Goal: Information Seeking & Learning: Learn about a topic

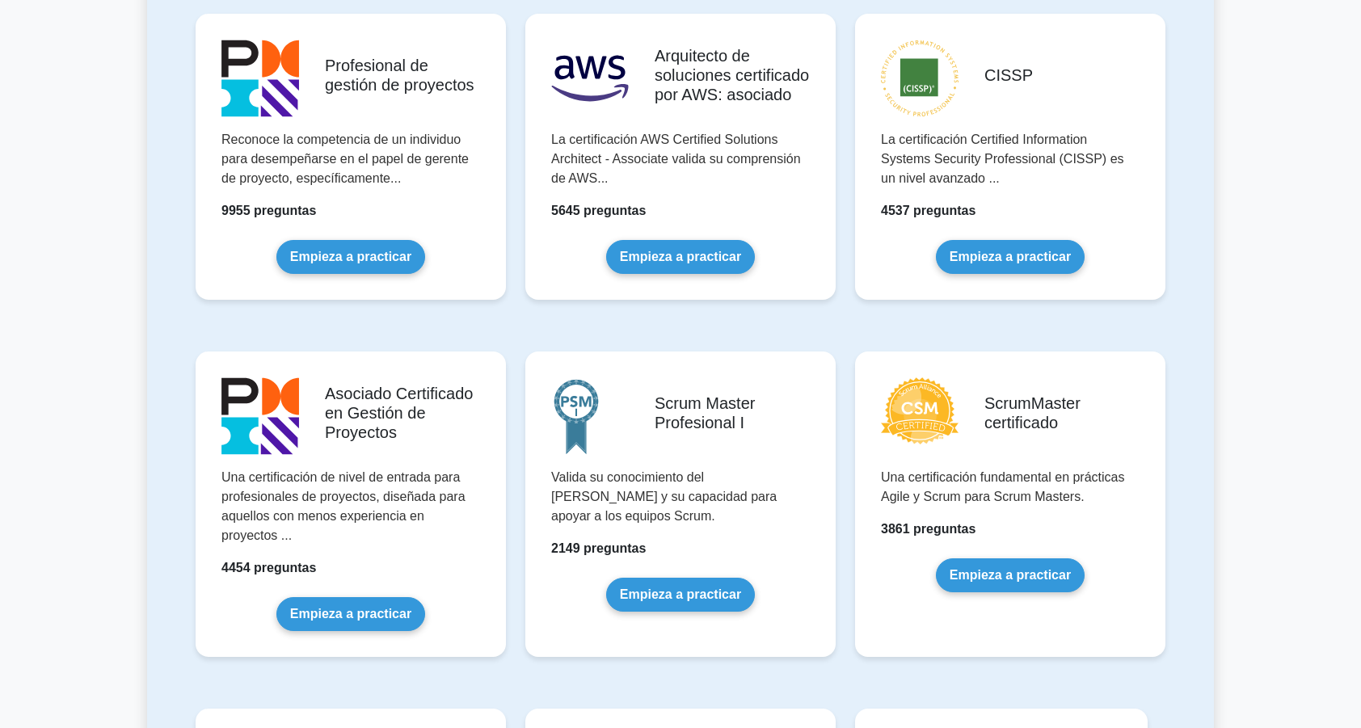
scroll to position [362, 0]
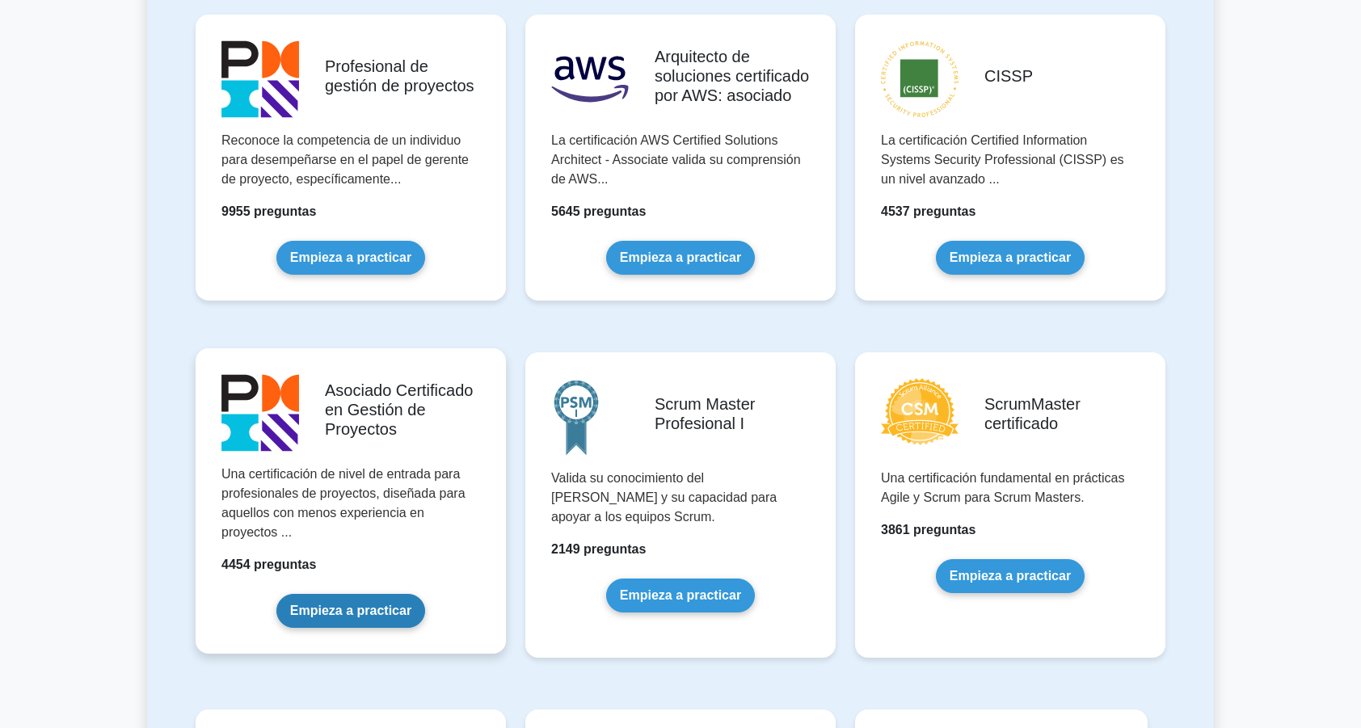
click at [307, 618] on link "Empieza a practicar" at bounding box center [350, 611] width 149 height 34
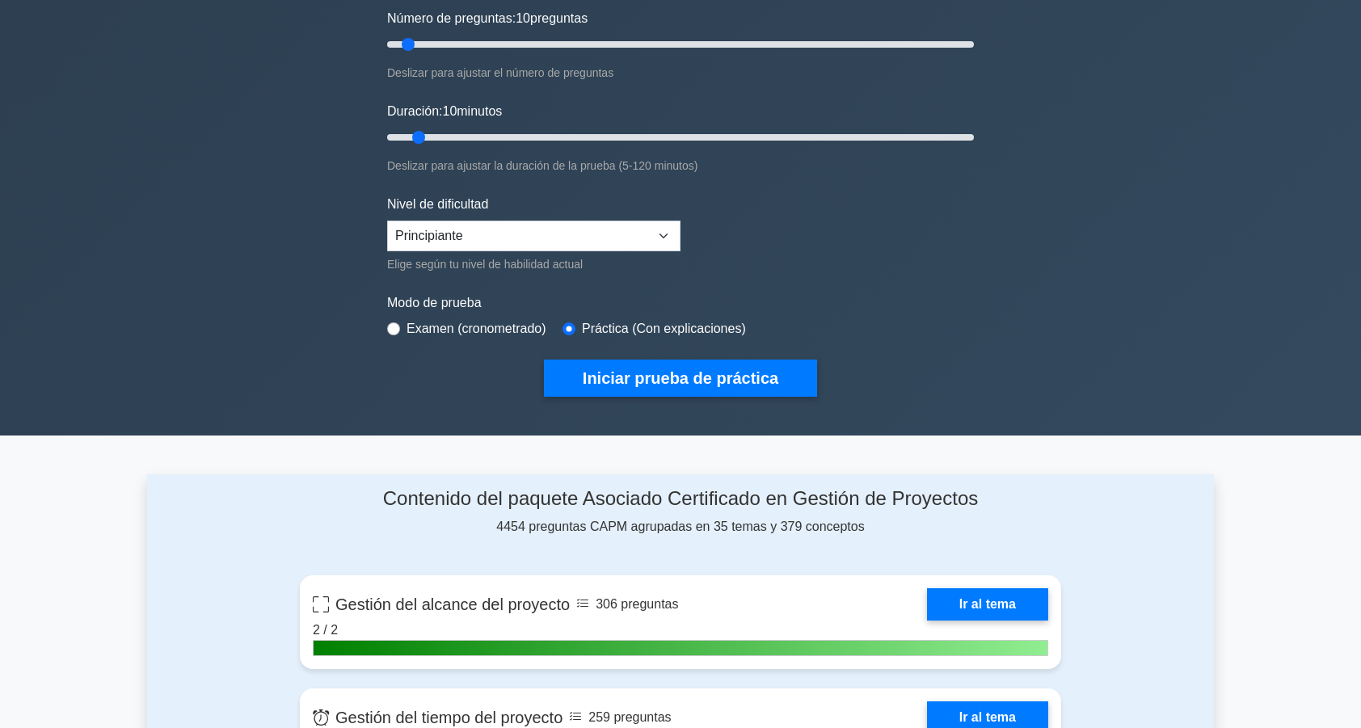
scroll to position [205, 0]
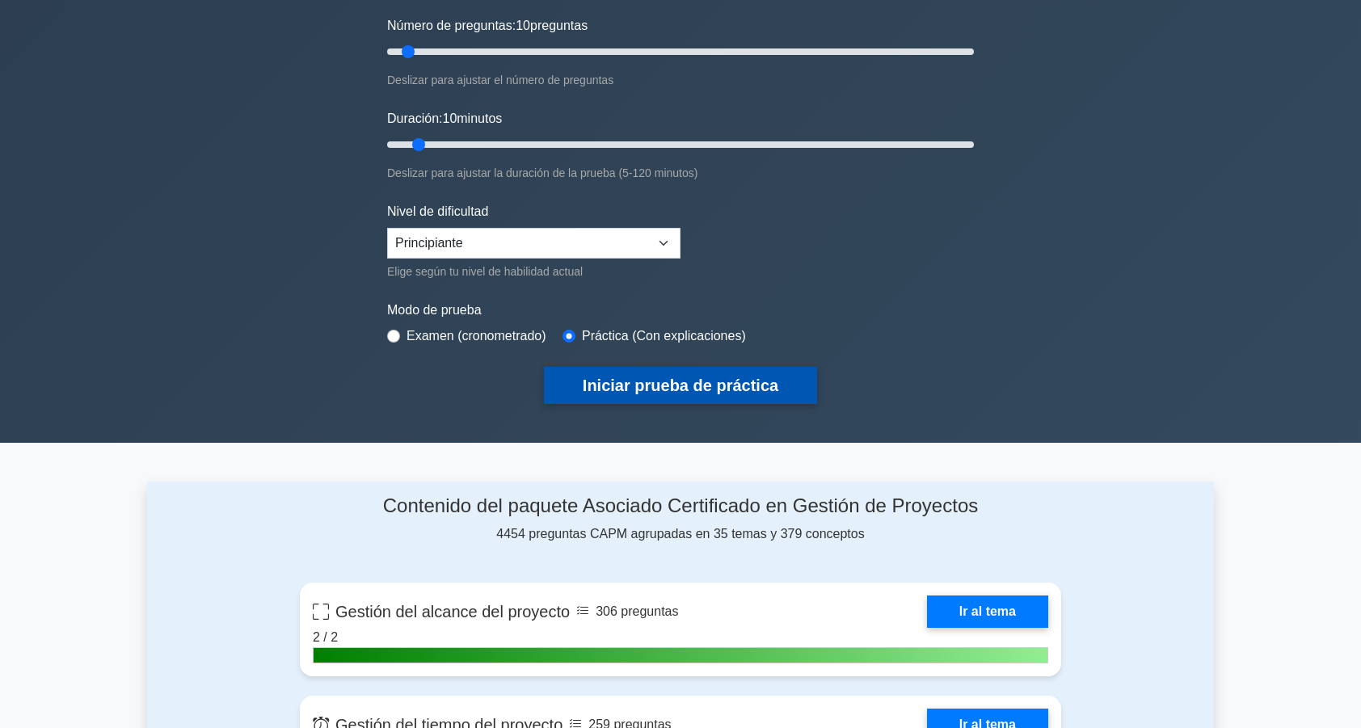
click at [603, 385] on button "Iniciar prueba de práctica" at bounding box center [680, 385] width 273 height 37
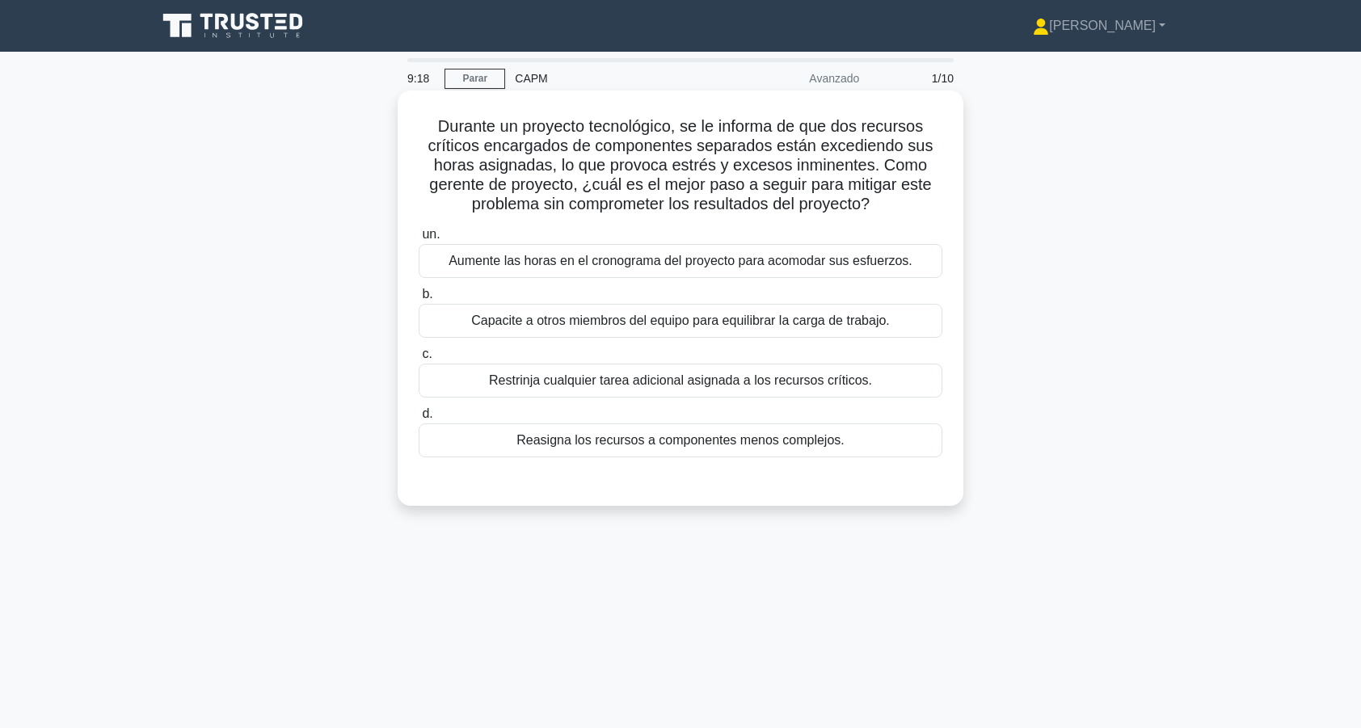
click at [477, 318] on div "Capacite a otros miembros del equipo para equilibrar la carga de trabajo." at bounding box center [681, 321] width 524 height 34
click at [419, 300] on input "b. Capacite a otros miembros del equipo para equilibrar la carga de trabajo." at bounding box center [419, 294] width 0 height 11
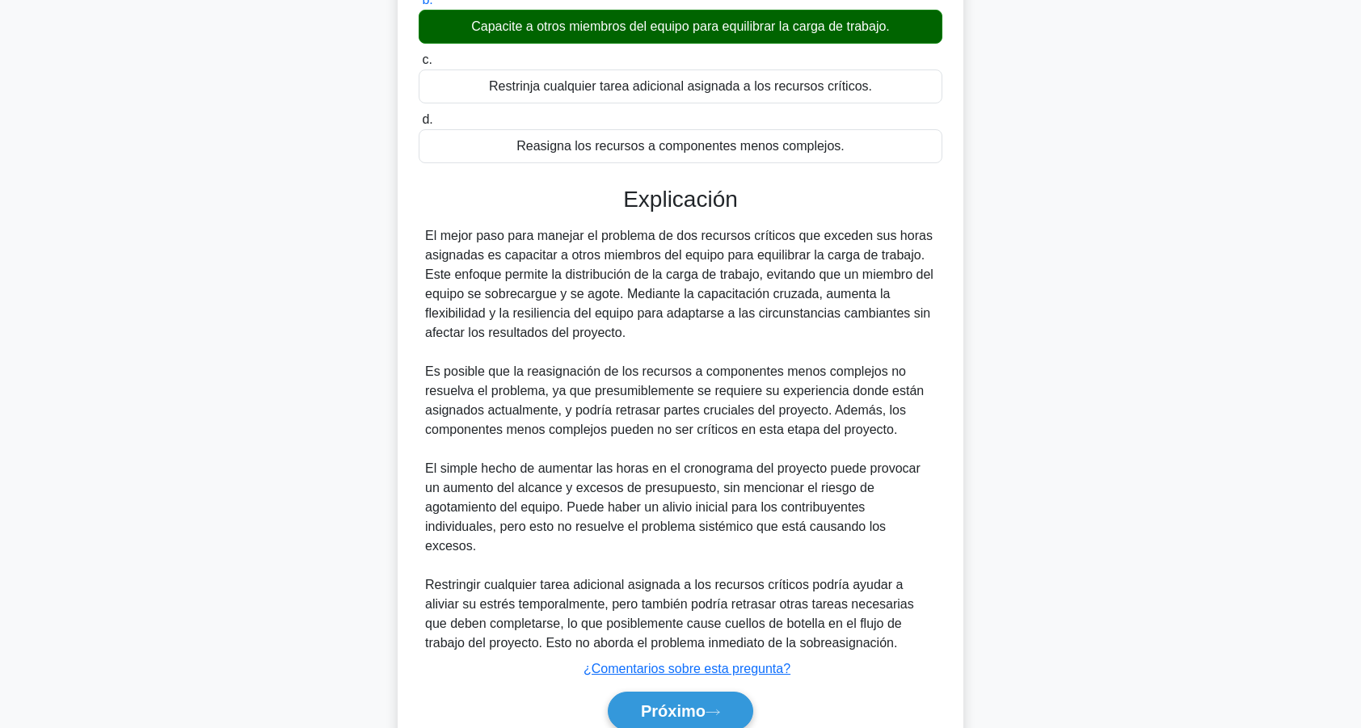
scroll to position [299, 0]
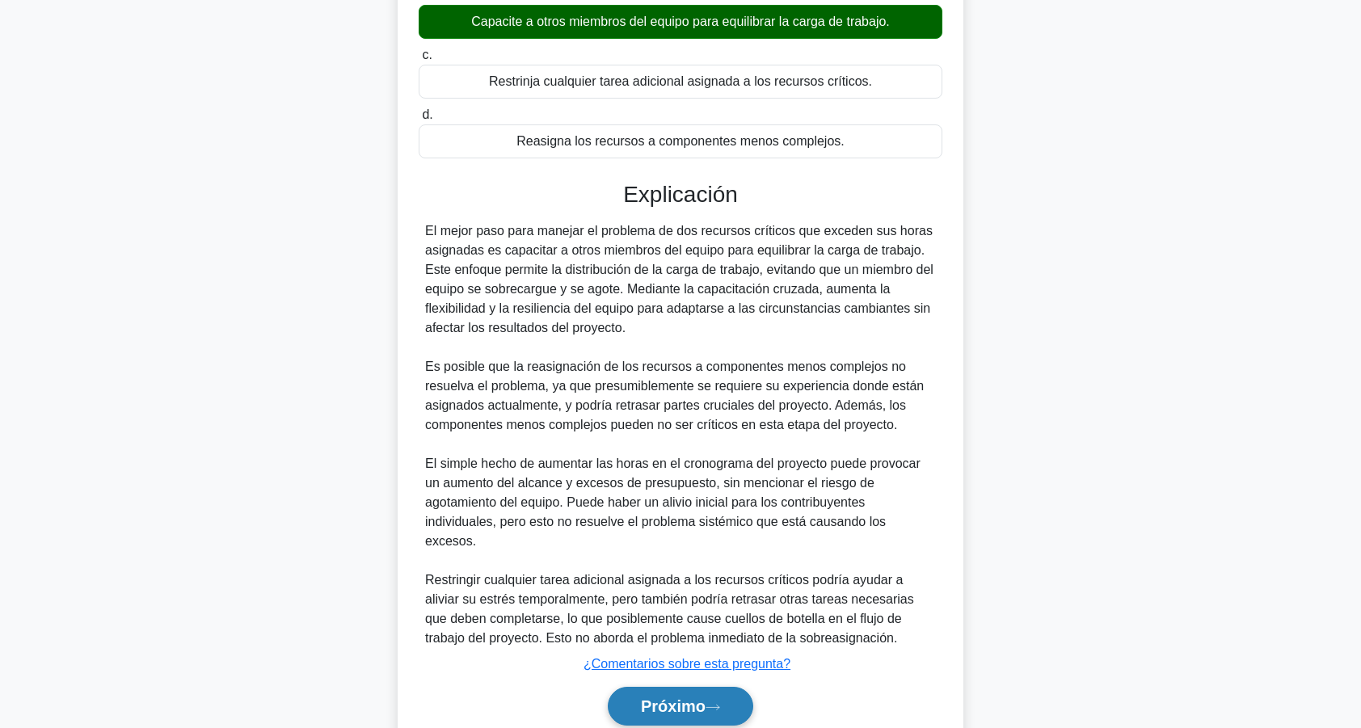
click at [641, 698] on font "Próximo" at bounding box center [673, 707] width 65 height 18
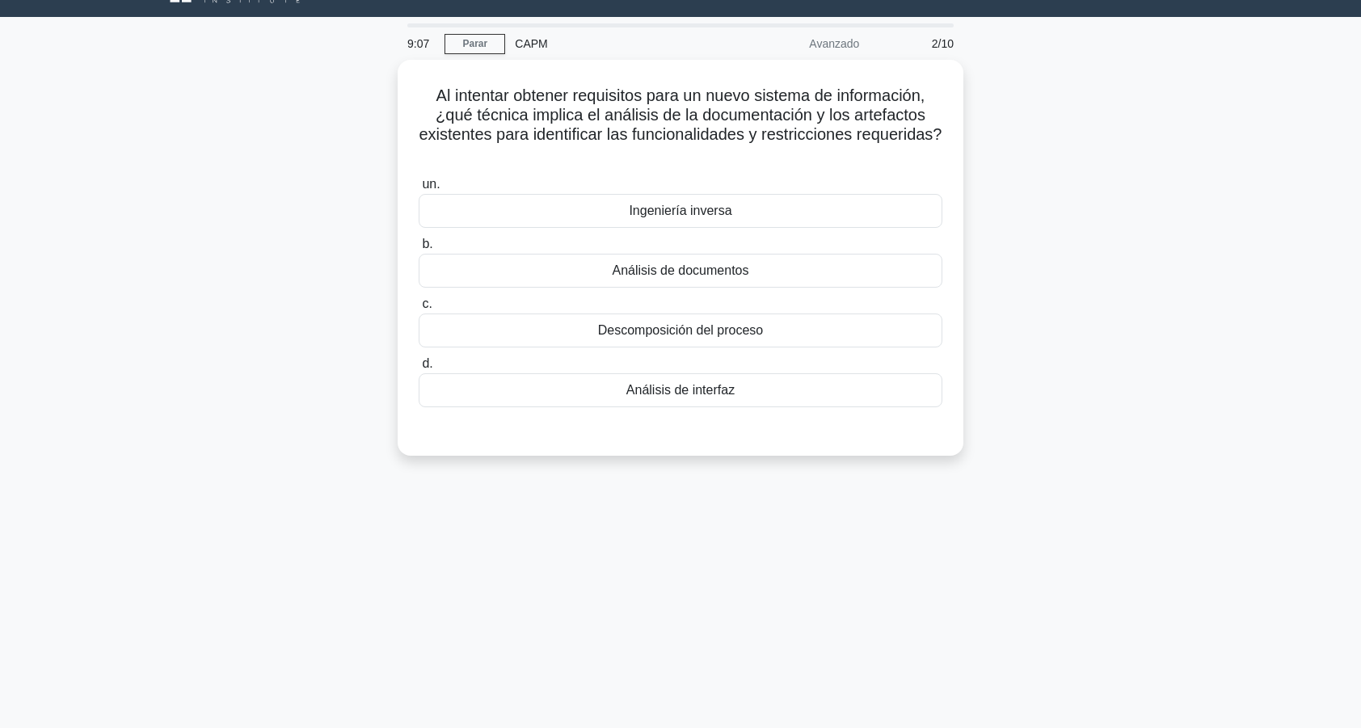
scroll to position [33, 0]
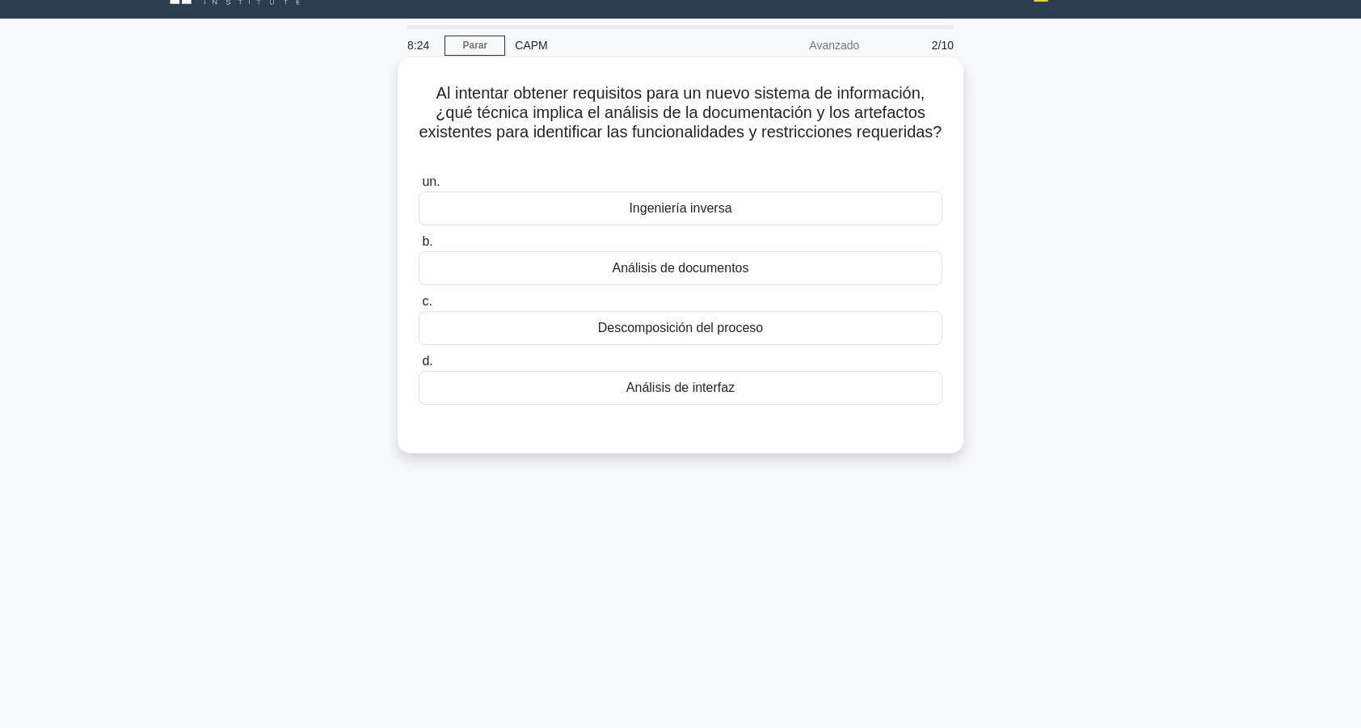
click at [574, 267] on div "Análisis de documentos" at bounding box center [681, 268] width 524 height 34
click at [419, 247] on input "b. Análisis de documentos" at bounding box center [419, 242] width 0 height 11
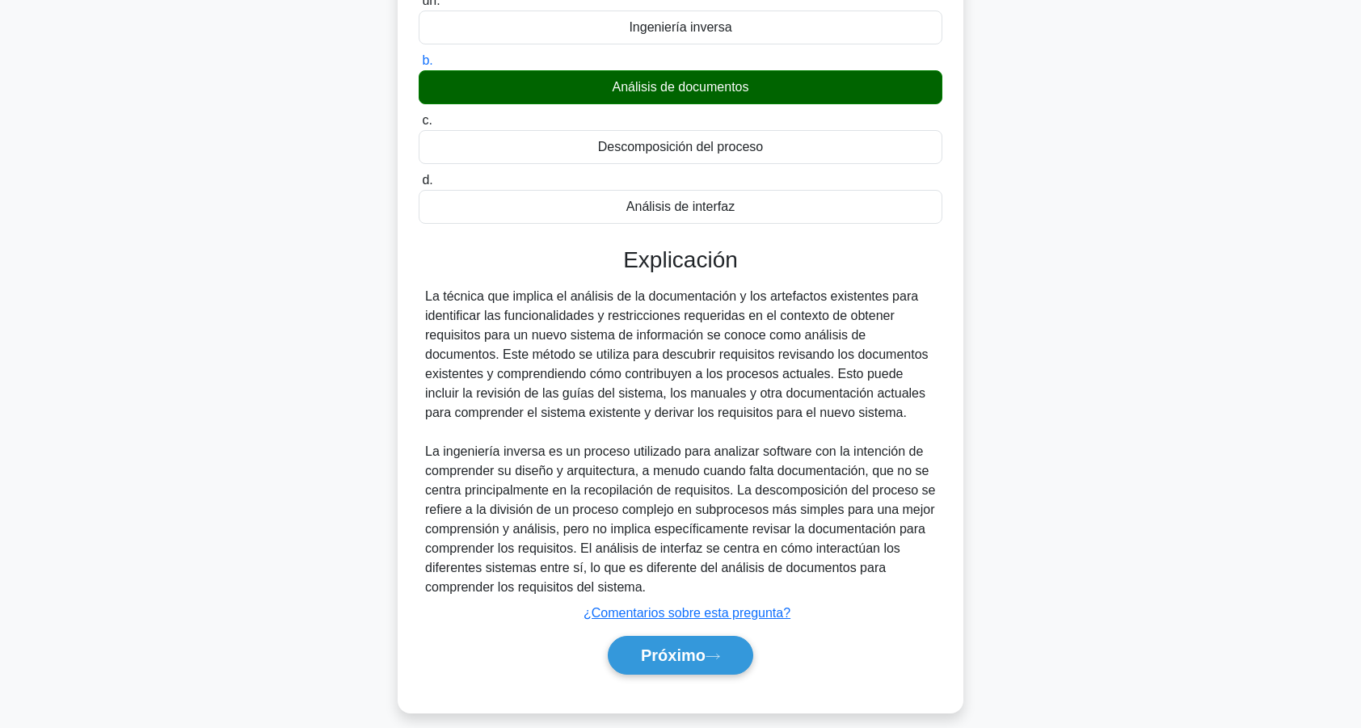
scroll to position [227, 0]
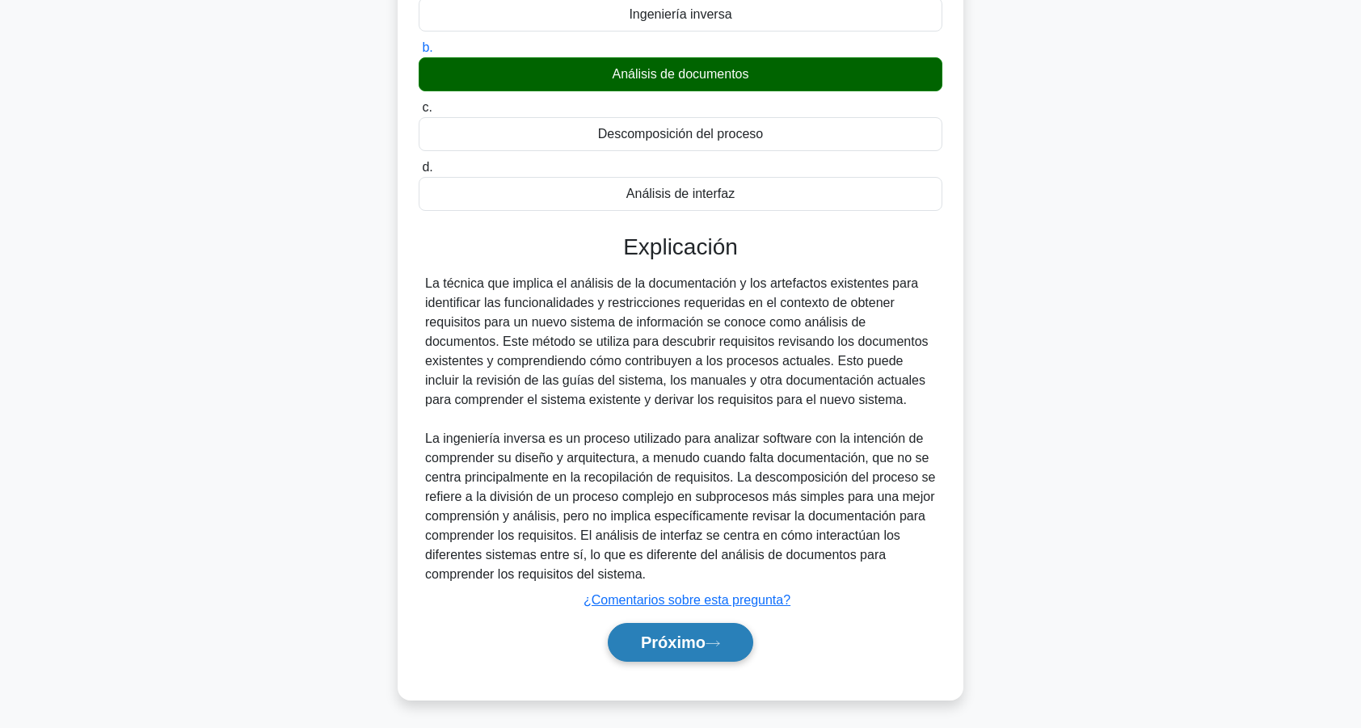
click at [658, 648] on font "Próximo" at bounding box center [673, 643] width 65 height 18
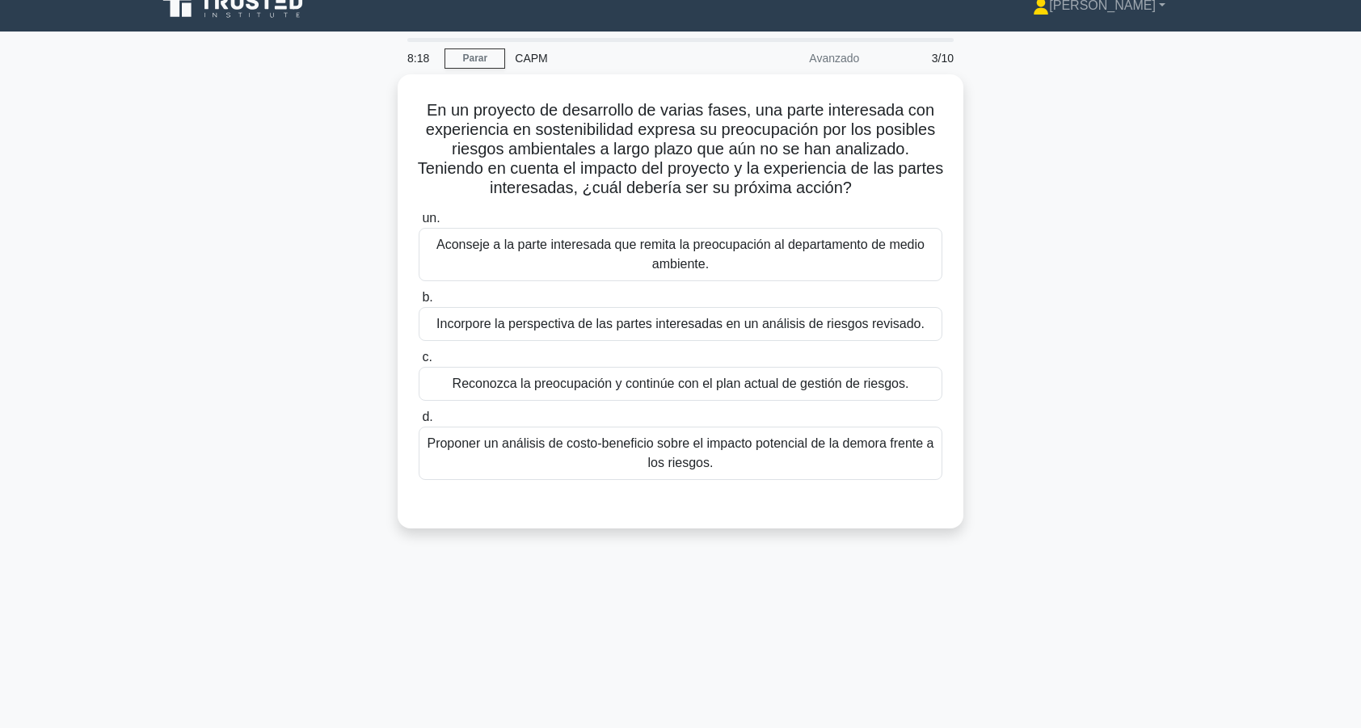
scroll to position [28, 0]
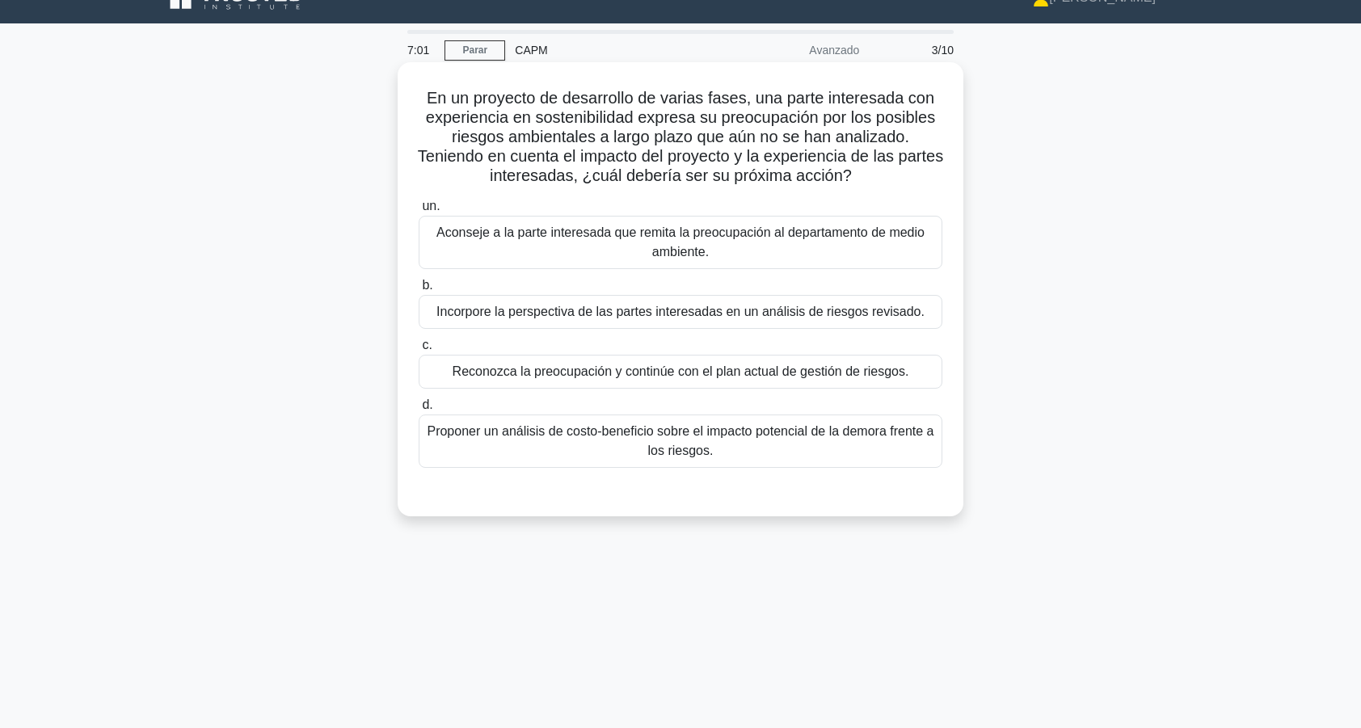
click at [506, 308] on div "Incorpore la perspectiva de las partes interesadas en un análisis de riesgos re…" at bounding box center [681, 312] width 524 height 34
click at [419, 291] on input "b. Incorpore la perspectiva de las partes interesadas en un análisis de riesgos…" at bounding box center [419, 285] width 0 height 11
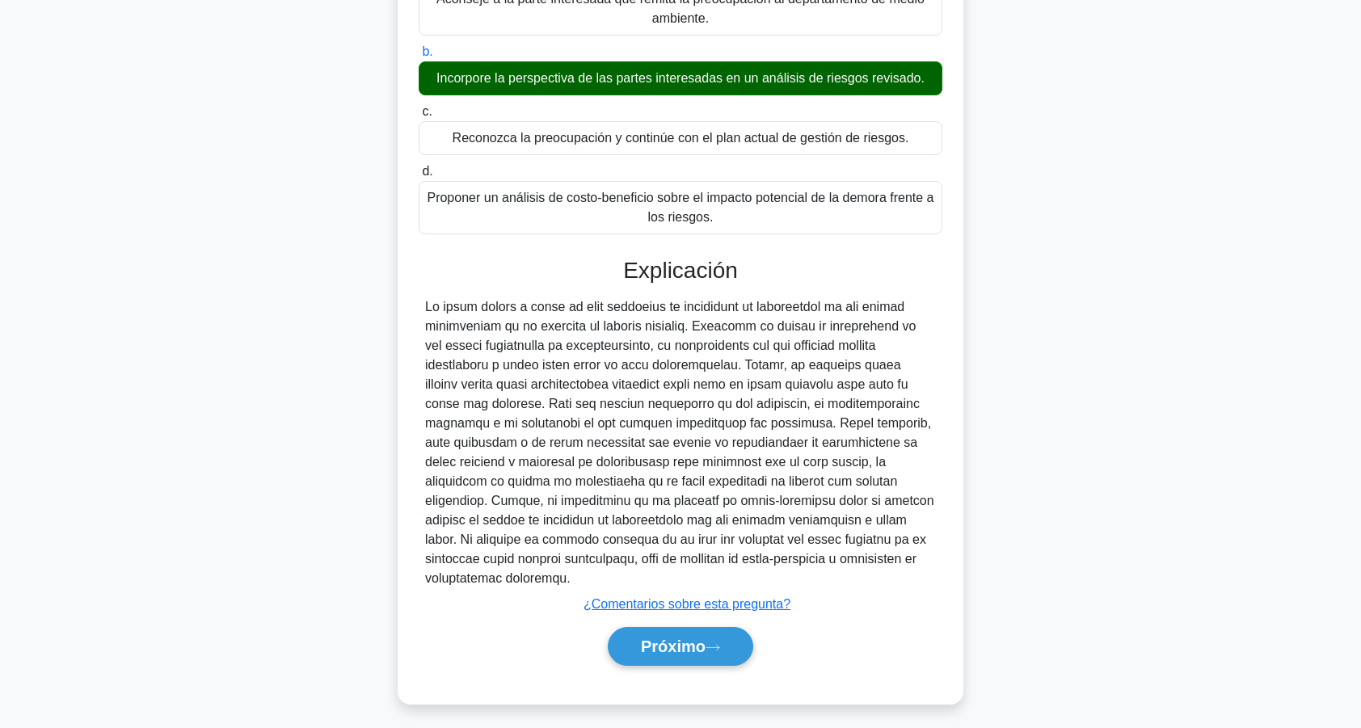
scroll to position [265, 0]
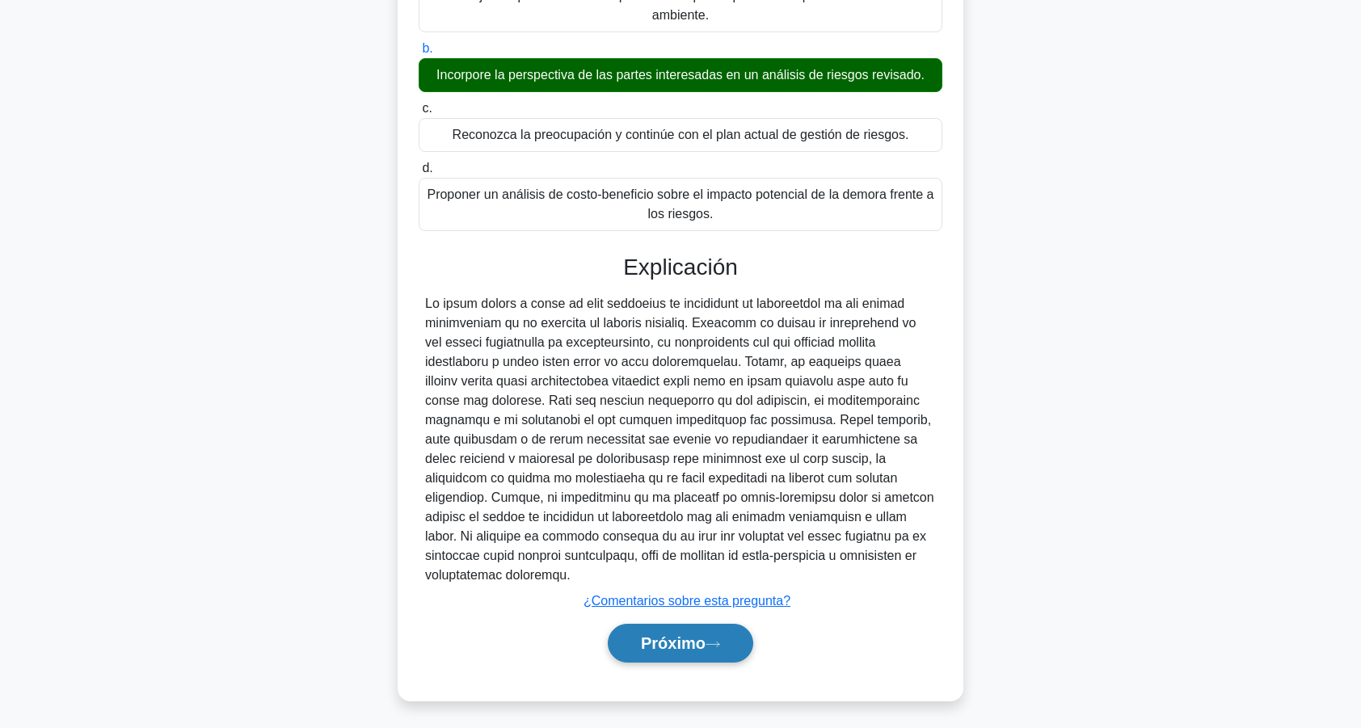
click at [658, 637] on font "Próximo" at bounding box center [673, 644] width 65 height 18
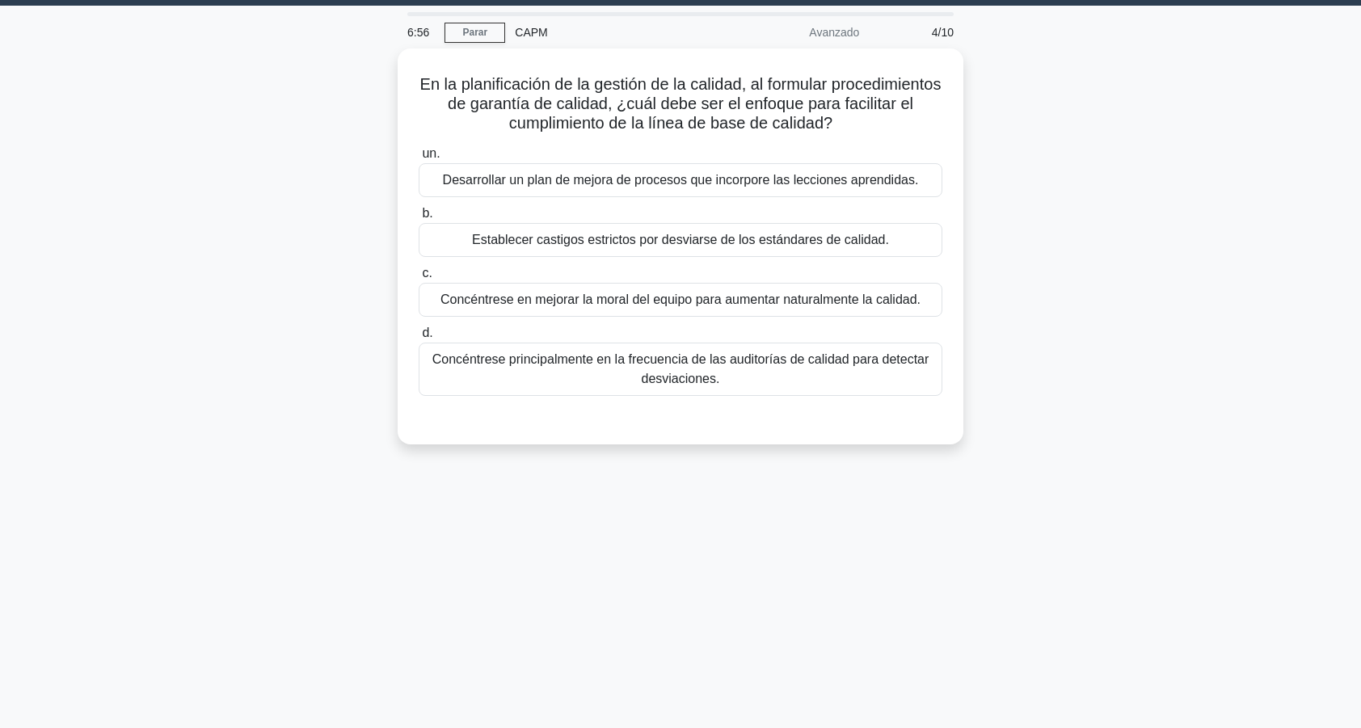
scroll to position [44, 0]
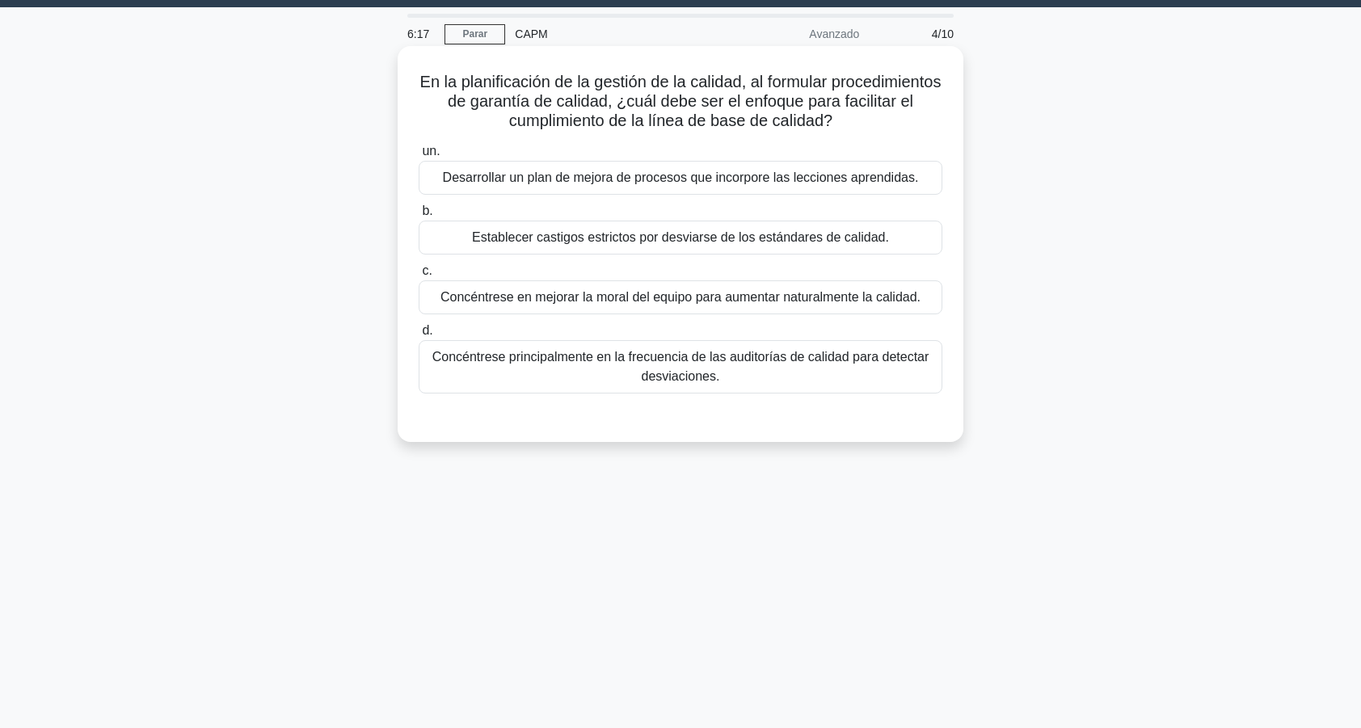
click at [485, 181] on div "Desarrollar un plan de mejora de procesos que incorpore las lecciones aprendida…" at bounding box center [681, 178] width 524 height 34
click at [419, 157] on input "un. Desarrollar un plan de mejora de procesos que incorpore las lecciones apren…" at bounding box center [419, 151] width 0 height 11
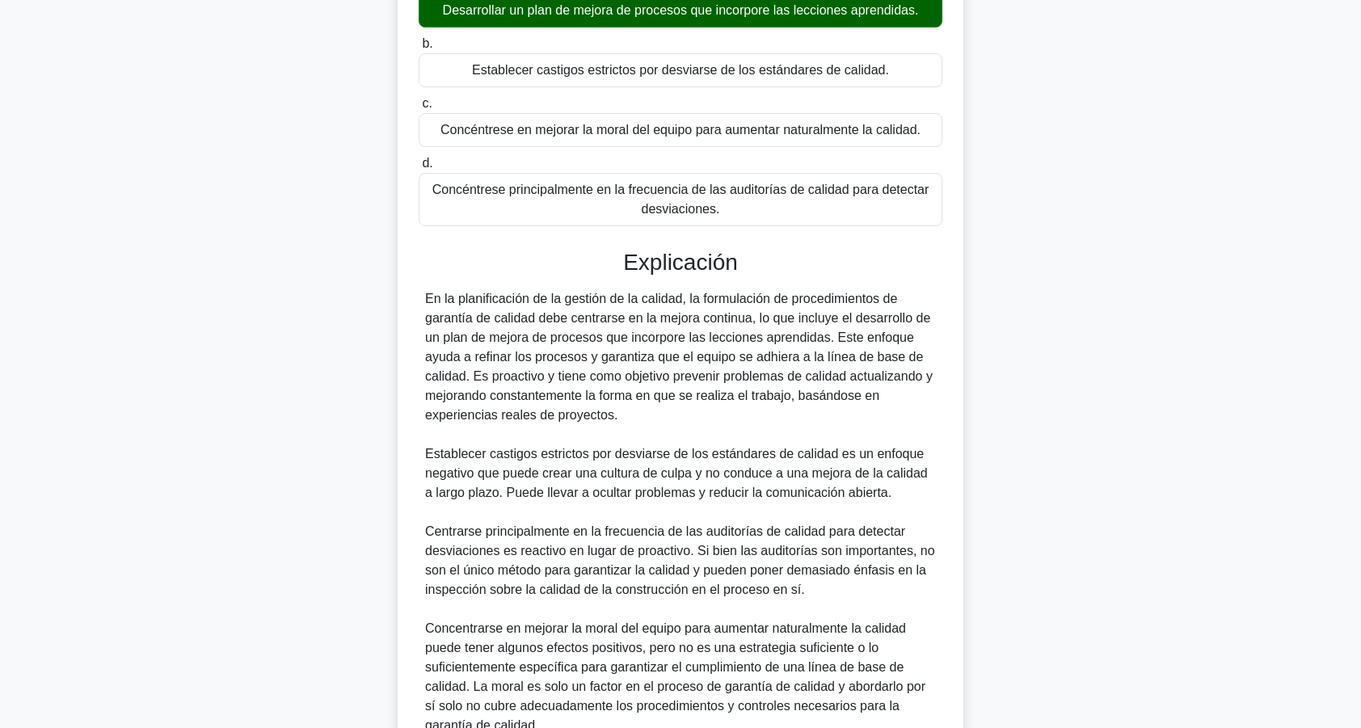
scroll to position [363, 0]
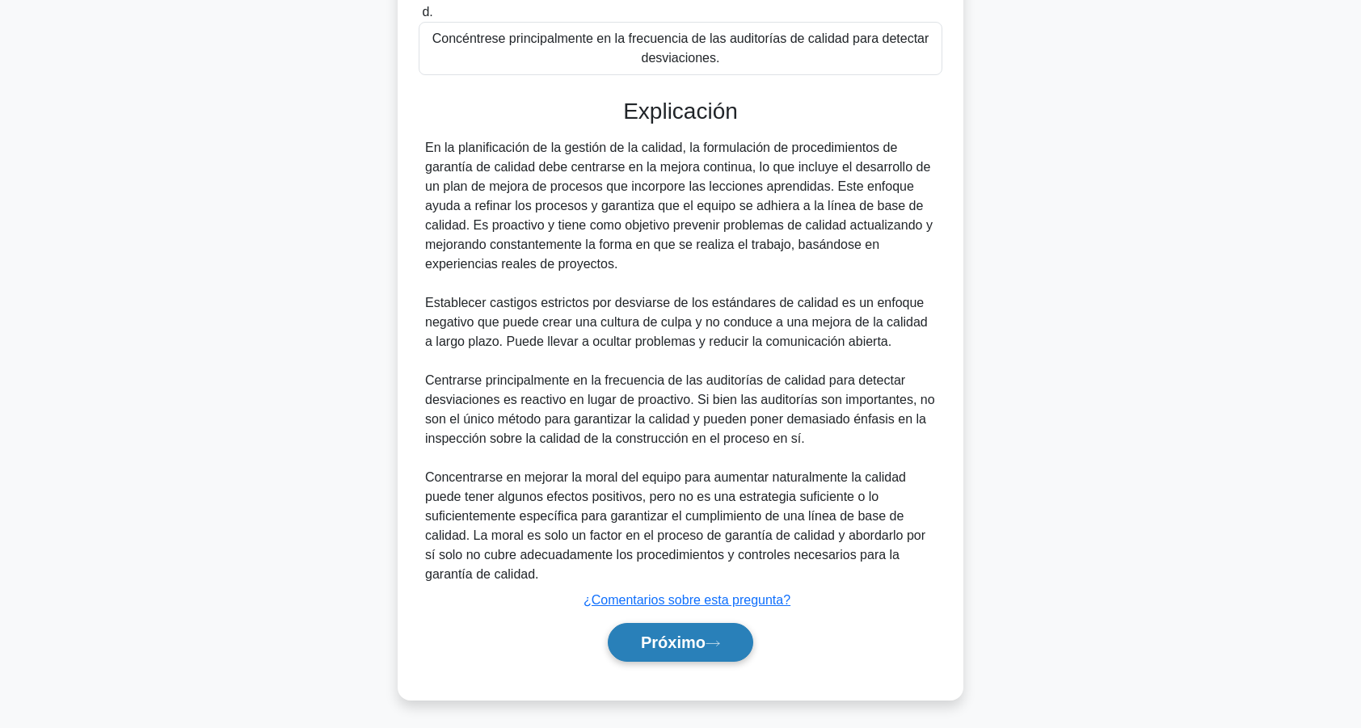
click at [646, 639] on font "Próximo" at bounding box center [673, 643] width 65 height 18
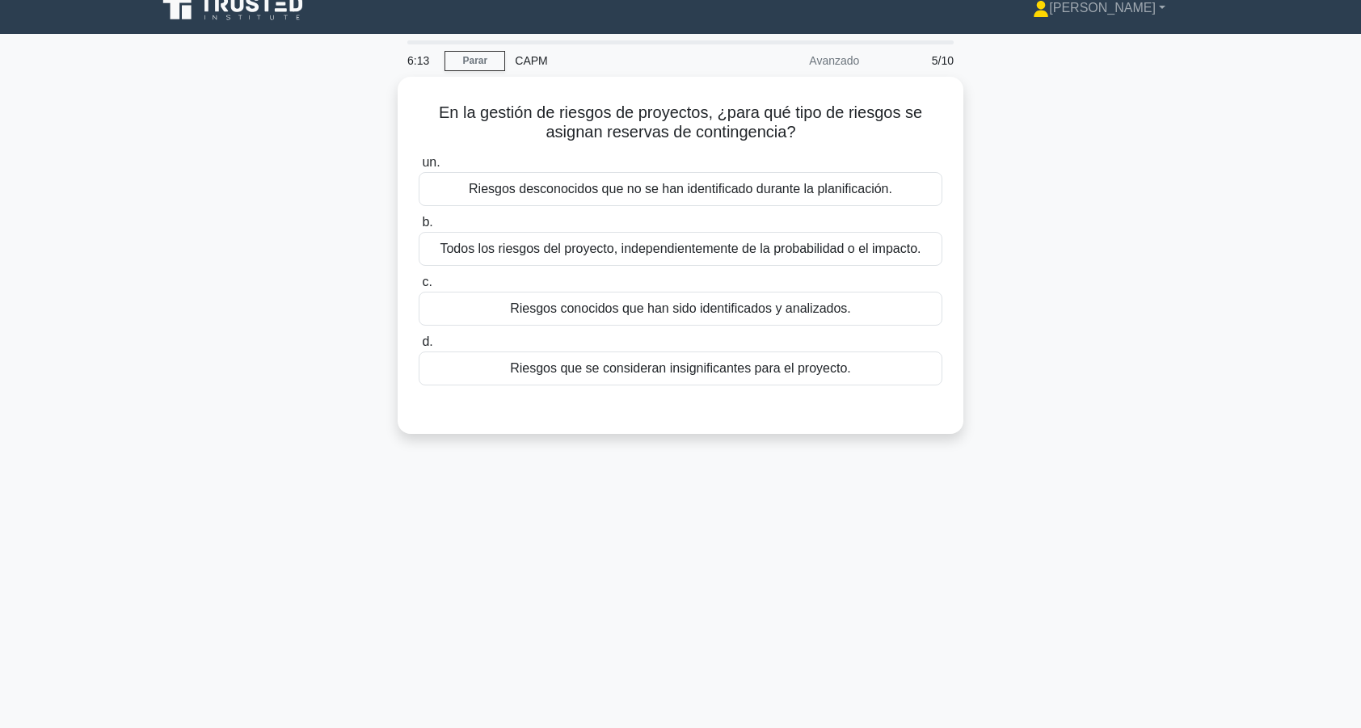
scroll to position [0, 0]
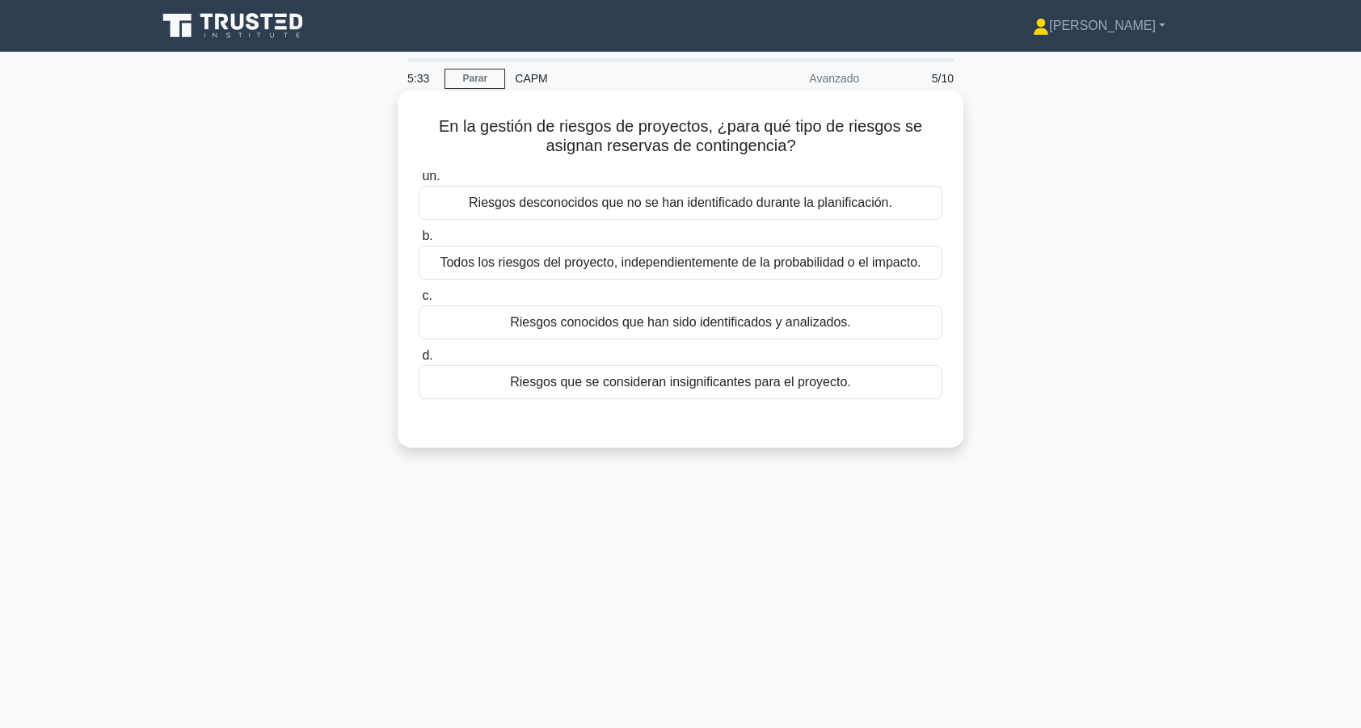
click at [451, 267] on div "Todos los riesgos del proyecto, independientemente de la probabilidad o el impa…" at bounding box center [681, 263] width 524 height 34
click at [419, 242] on input "b. Todos los riesgos del proyecto, independientemente de la probabilidad o el i…" at bounding box center [419, 236] width 0 height 11
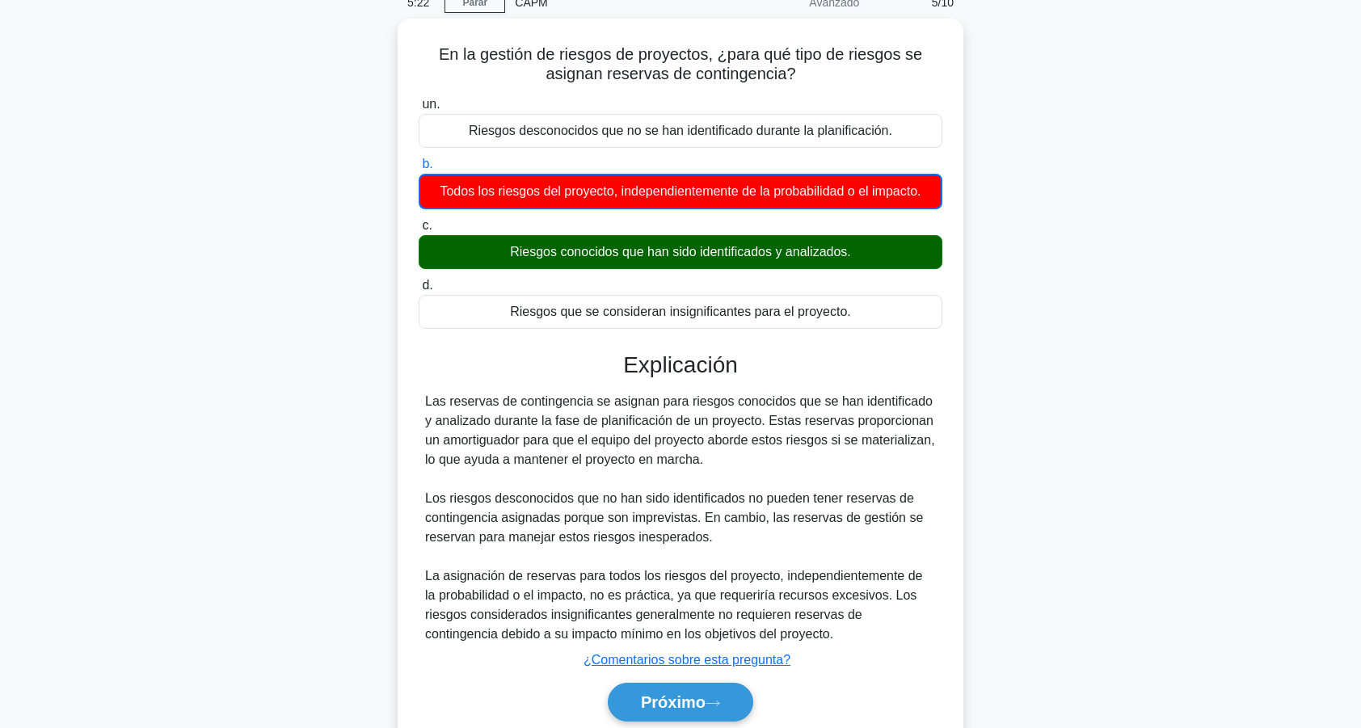
scroll to position [75, 0]
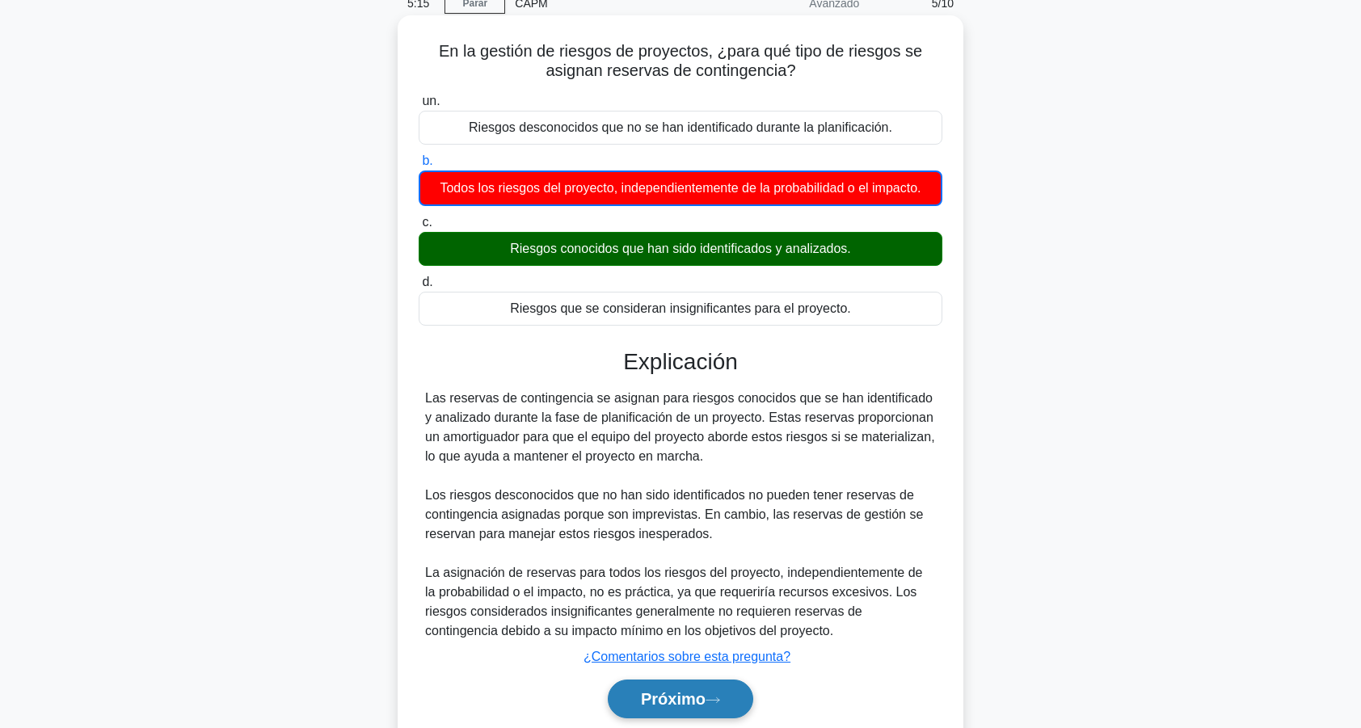
click at [671, 700] on font "Próximo" at bounding box center [673, 699] width 65 height 18
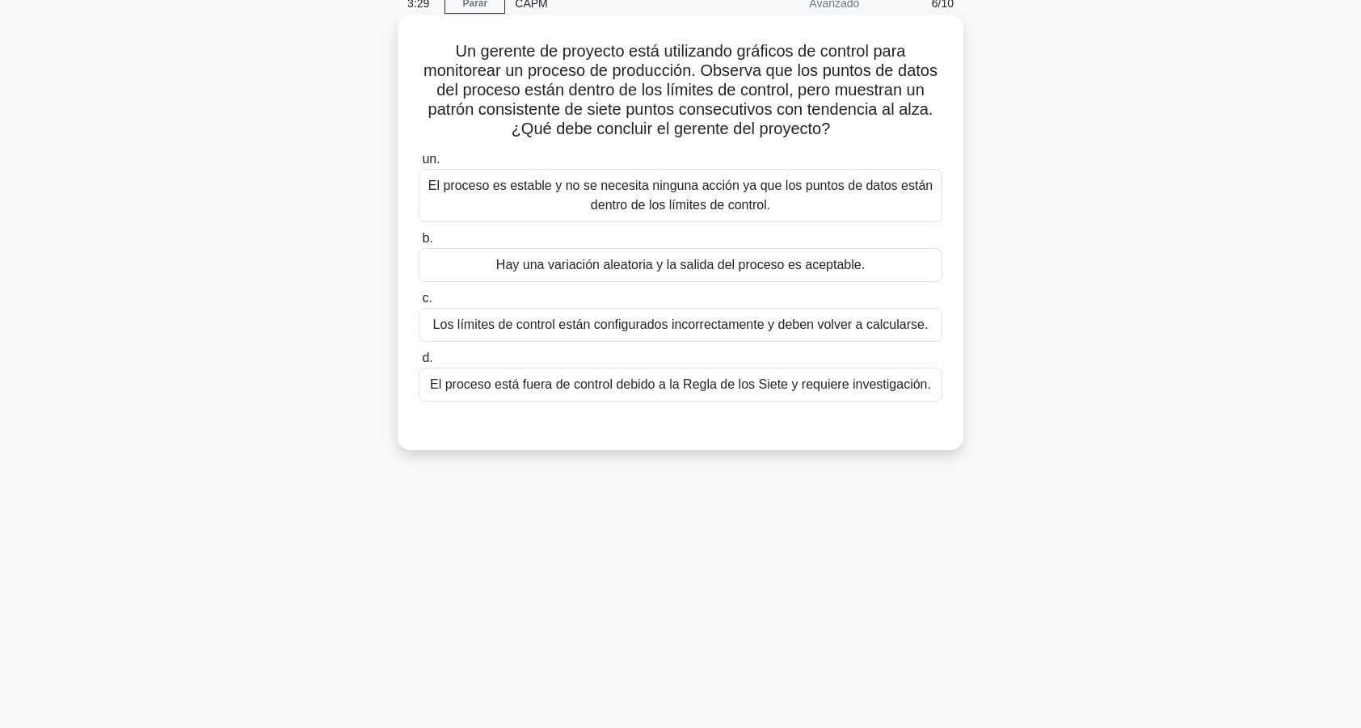
click at [677, 196] on div "El proceso es estable y no se necesita ninguna acción ya que los puntos de dato…" at bounding box center [681, 195] width 524 height 53
click at [419, 165] on input "un. El proceso es estable y no se necesita ninguna acción ya que los puntos de …" at bounding box center [419, 159] width 0 height 11
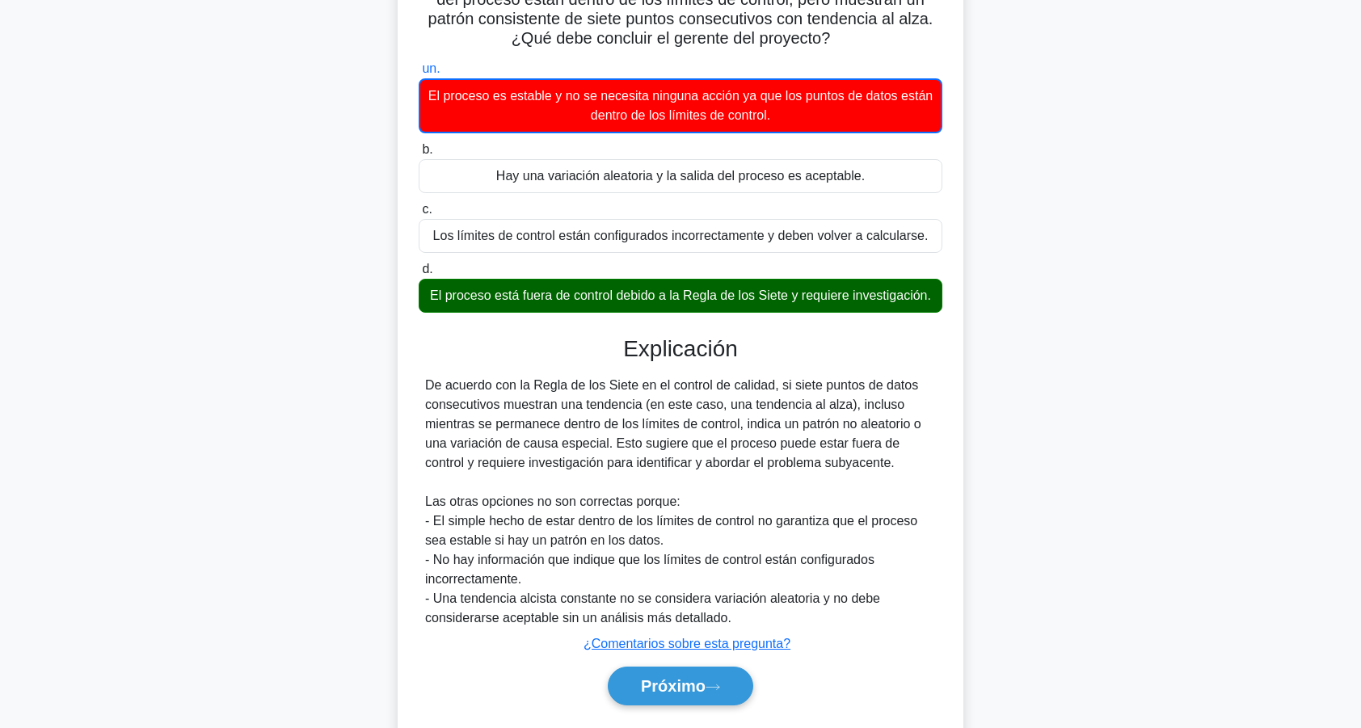
scroll to position [210, 0]
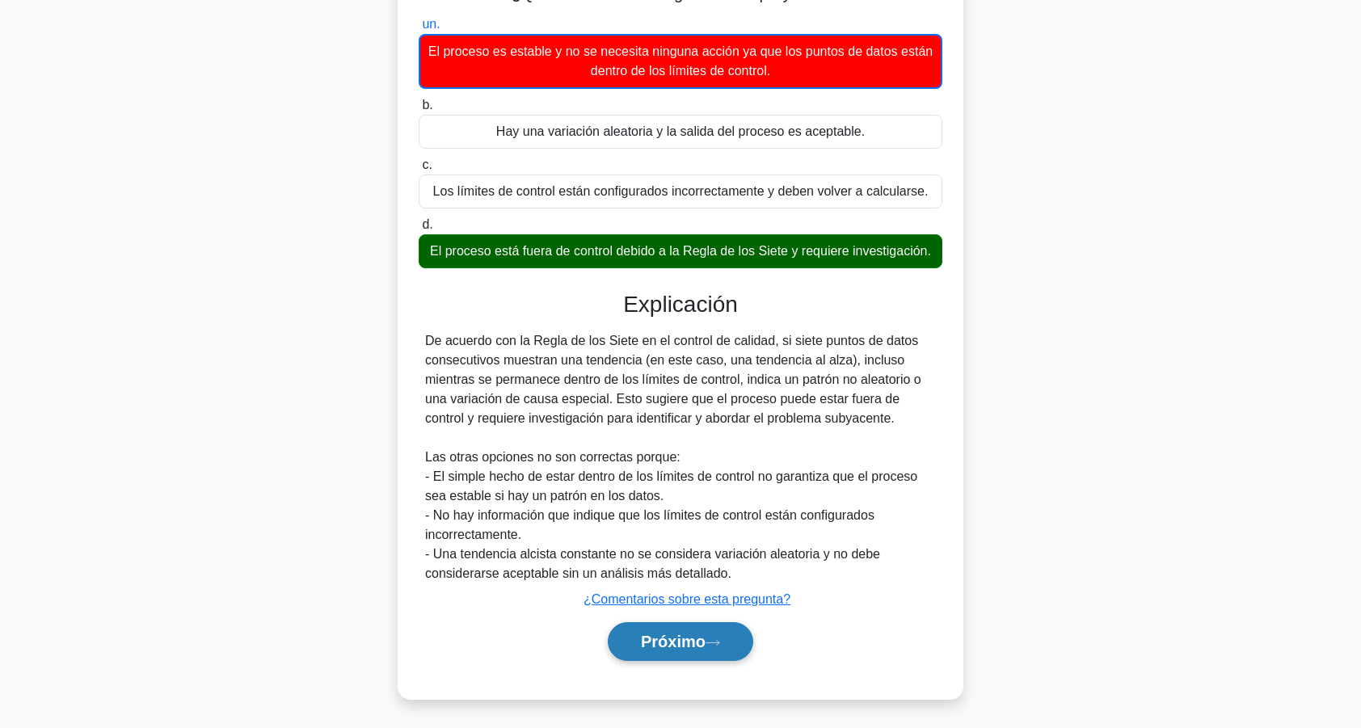
click at [634, 630] on button "Próximo" at bounding box center [680, 641] width 145 height 39
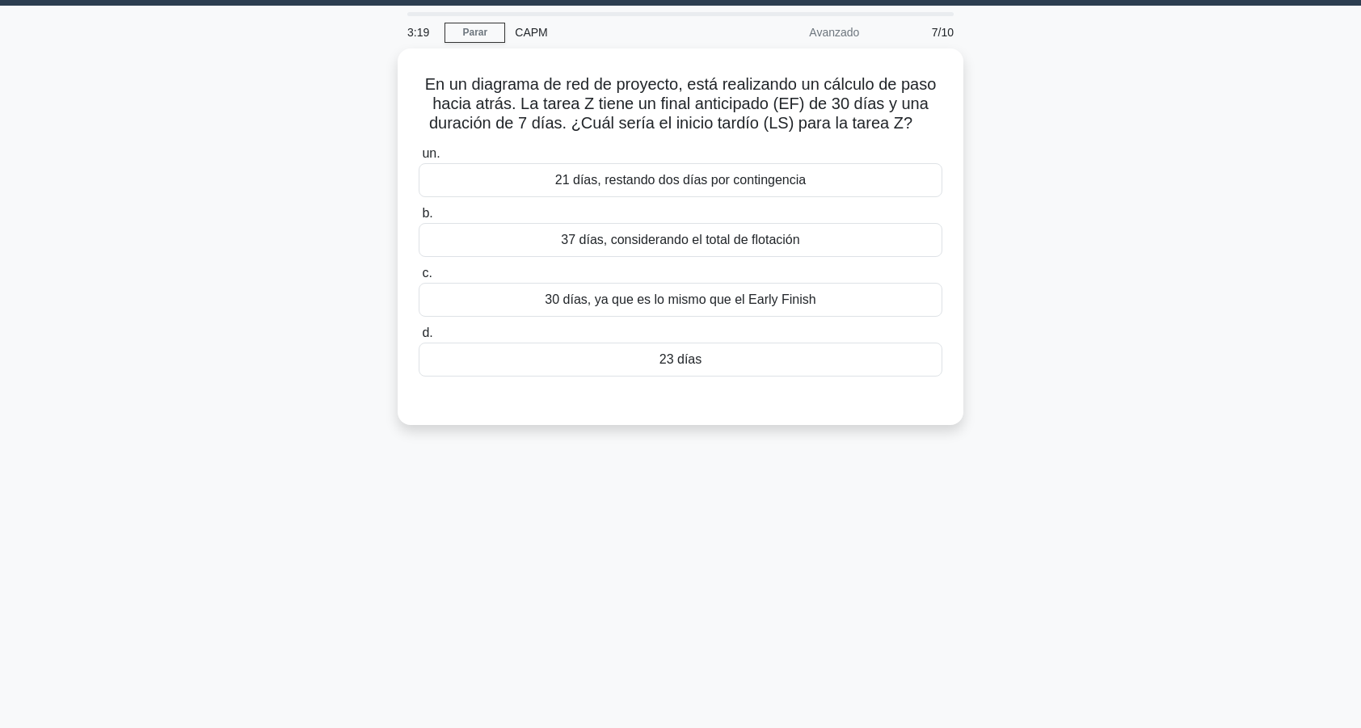
scroll to position [45, 0]
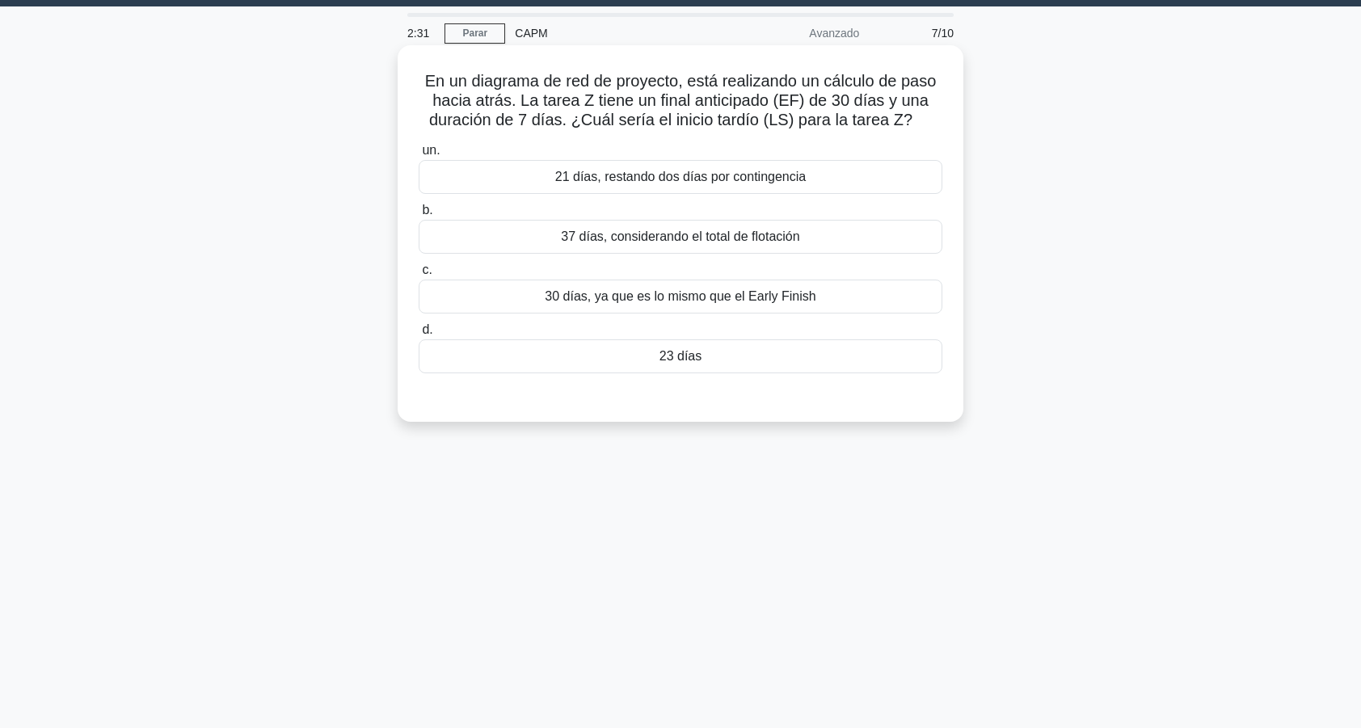
click at [660, 179] on div "21 días, restando dos días por contingencia" at bounding box center [681, 177] width 524 height 34
click at [419, 156] on input "un. 21 días, restando dos días por contingencia" at bounding box center [419, 150] width 0 height 11
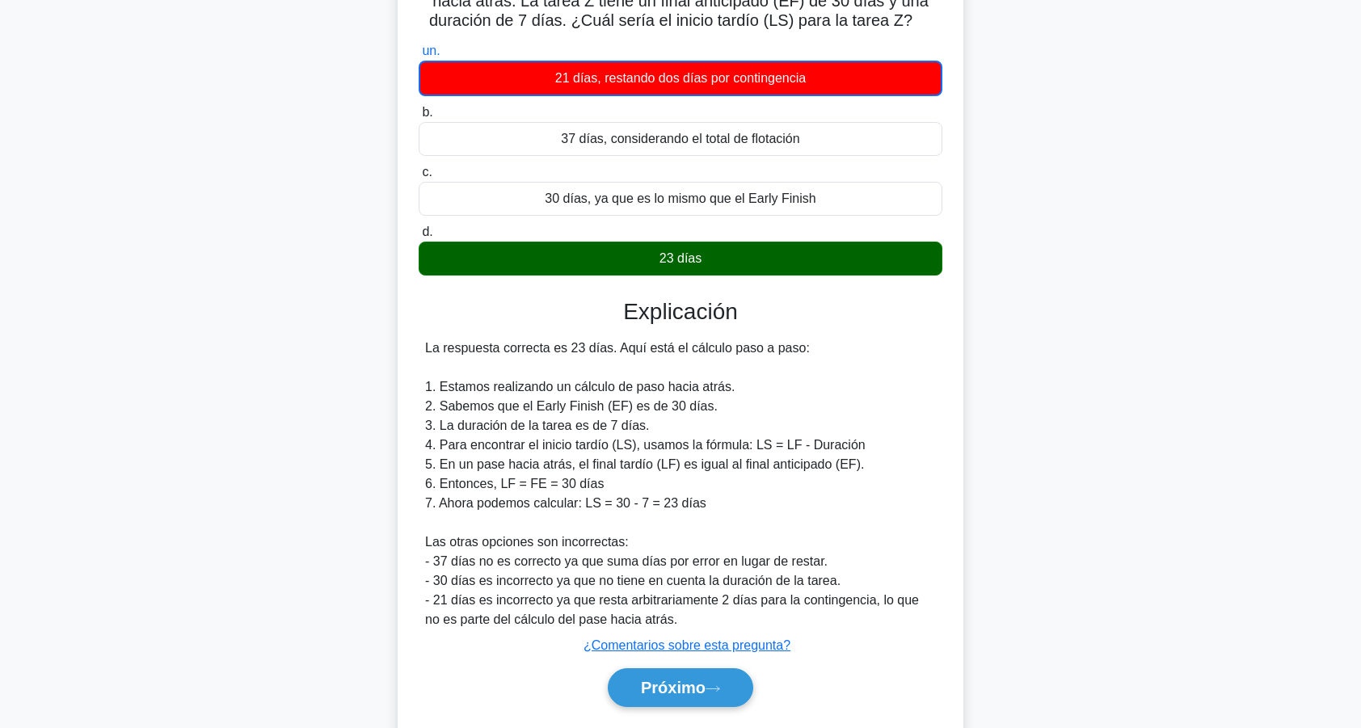
scroll to position [191, 0]
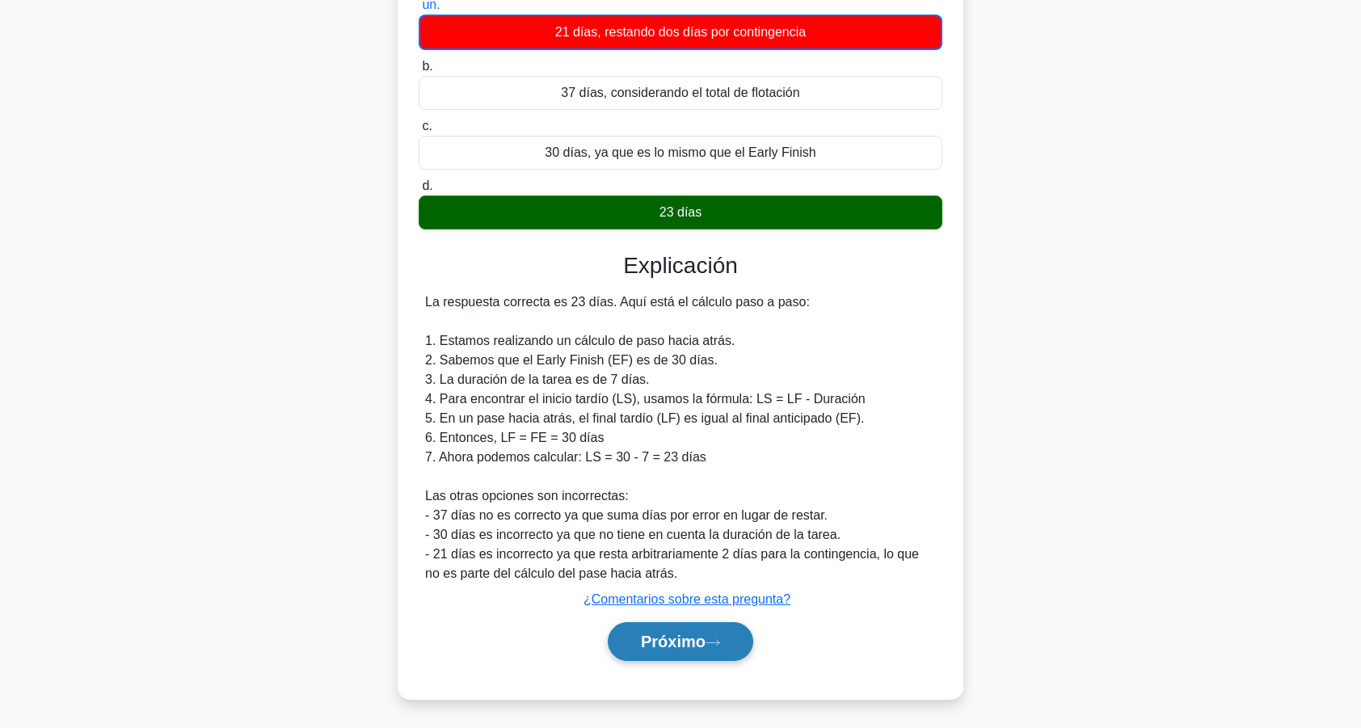
click at [631, 648] on button "Próximo" at bounding box center [680, 641] width 145 height 39
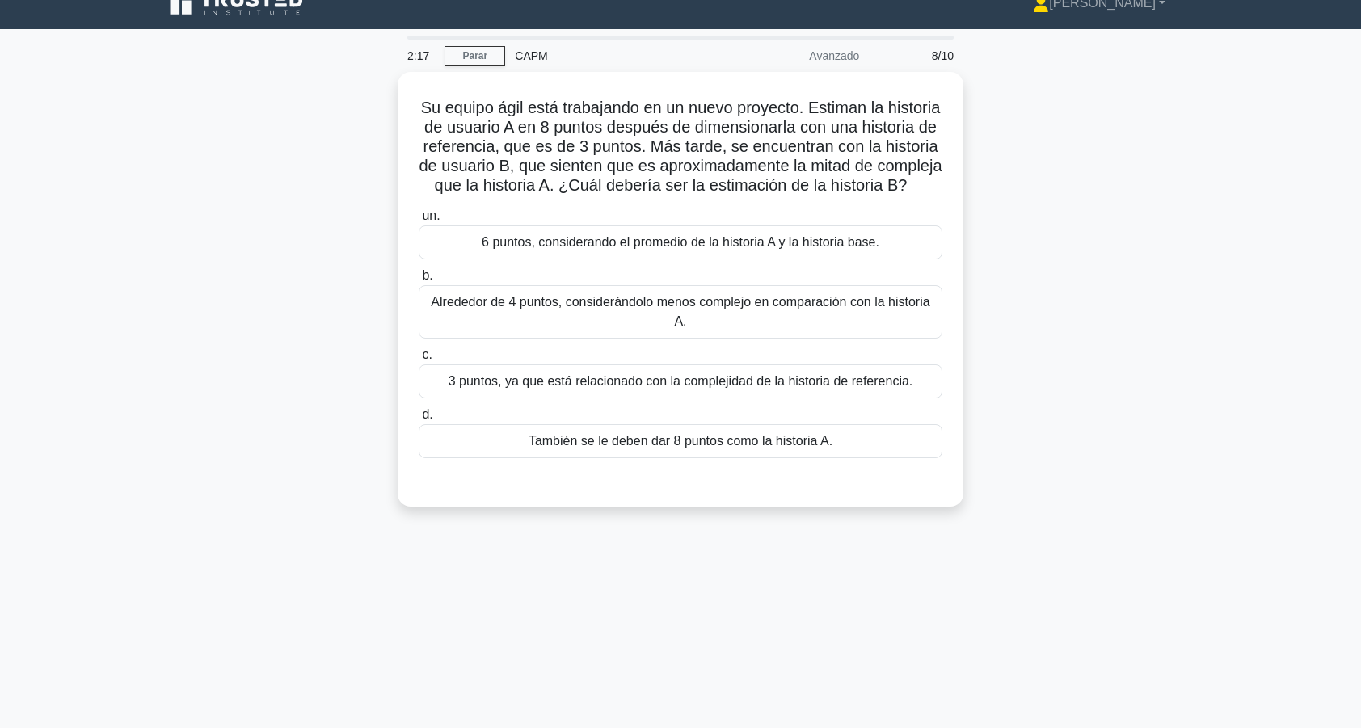
scroll to position [19, 0]
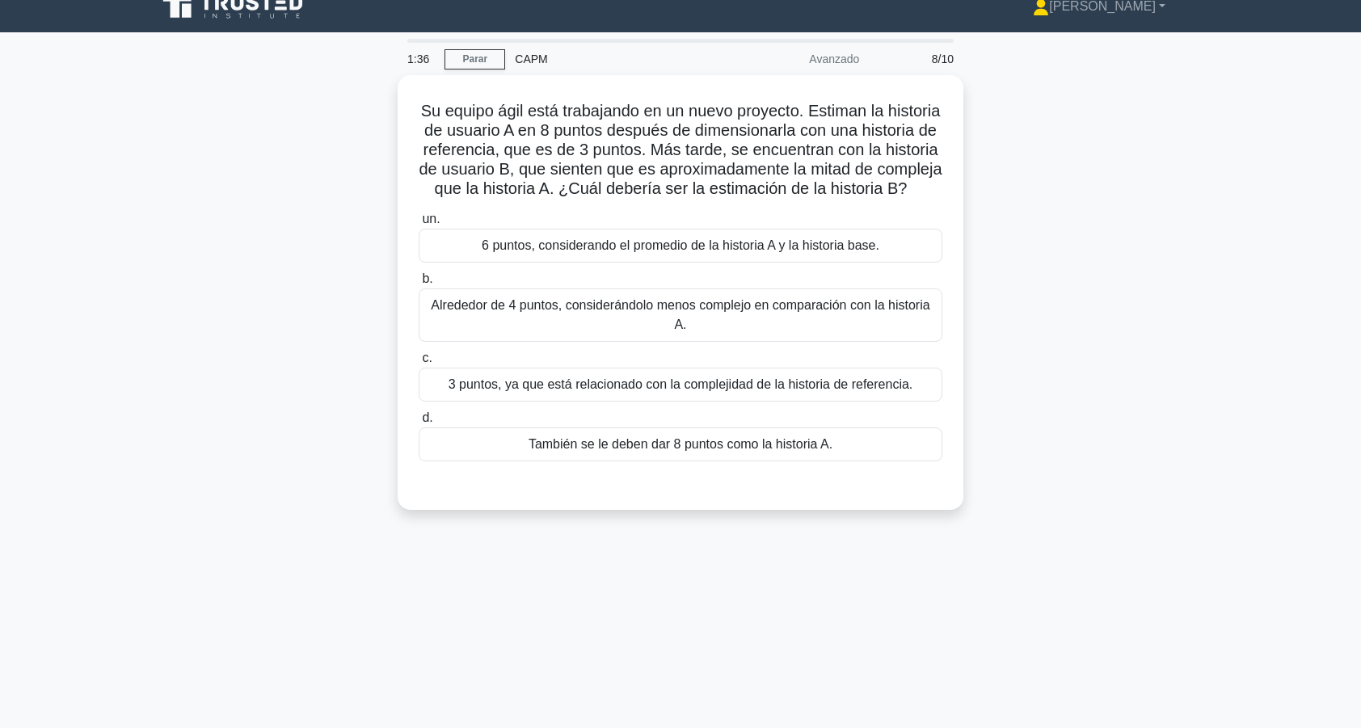
click at [176, 354] on div "Su equipo ágil está trabajando en un nuevo proyecto. Estiman la historia de usu…" at bounding box center [680, 302] width 1067 height 454
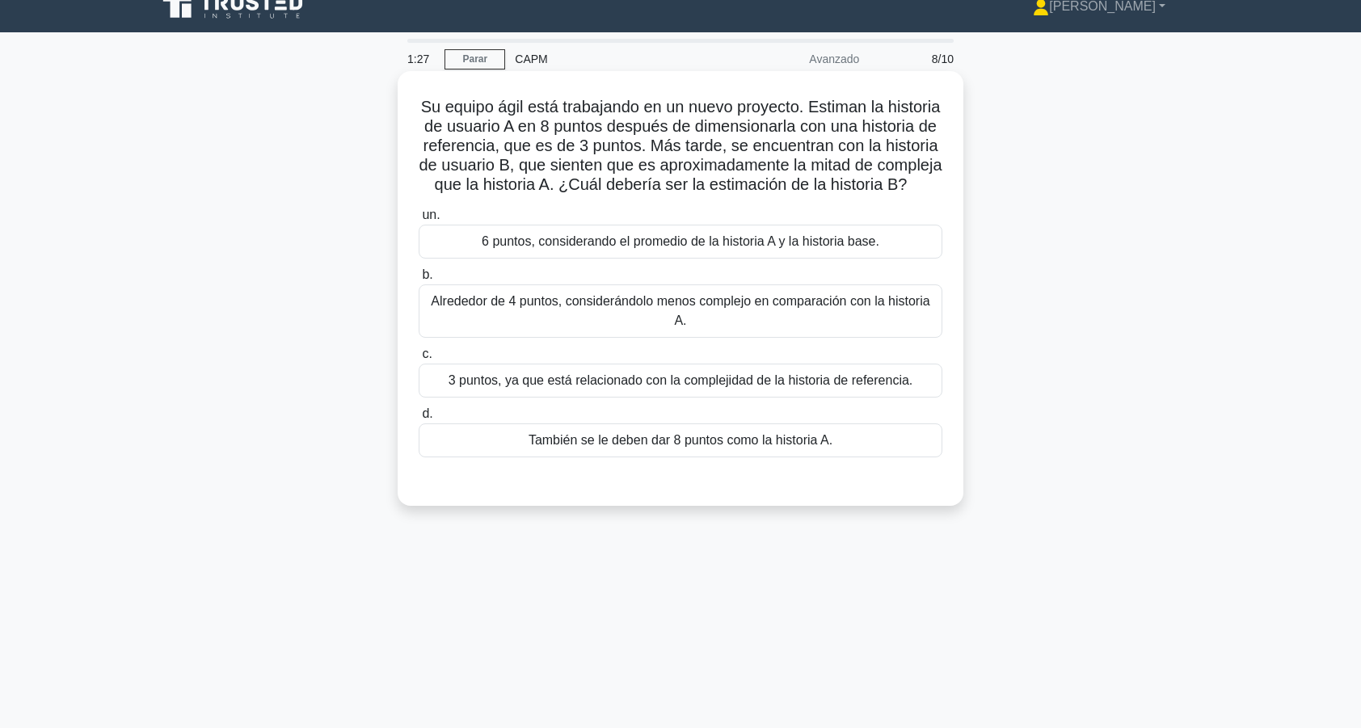
click at [448, 318] on div "Alrededor de 4 puntos, considerándolo menos complejo en comparación con la hist…" at bounding box center [681, 311] width 524 height 53
click at [419, 280] on input "b. Alrededor de 4 puntos, considerándolo menos complejo en comparación con la h…" at bounding box center [419, 275] width 0 height 11
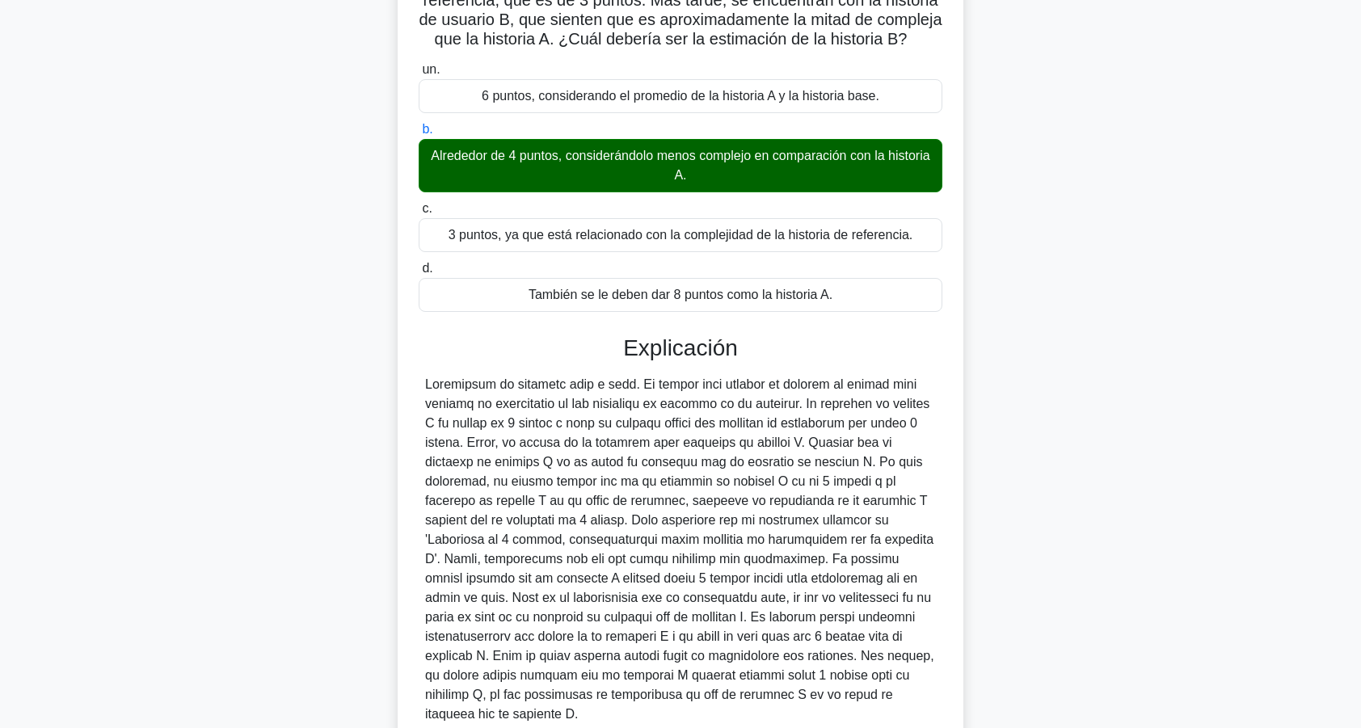
scroll to position [305, 0]
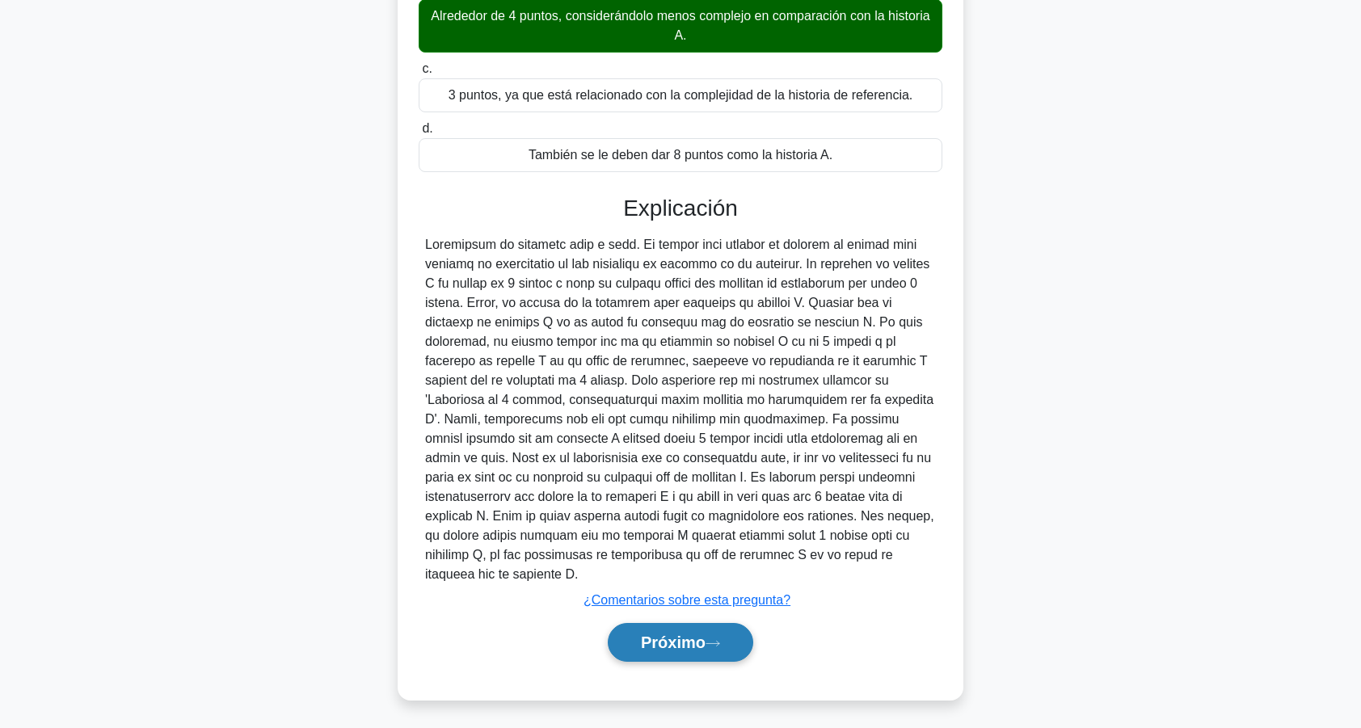
click at [645, 643] on font "Próximo" at bounding box center [673, 643] width 65 height 18
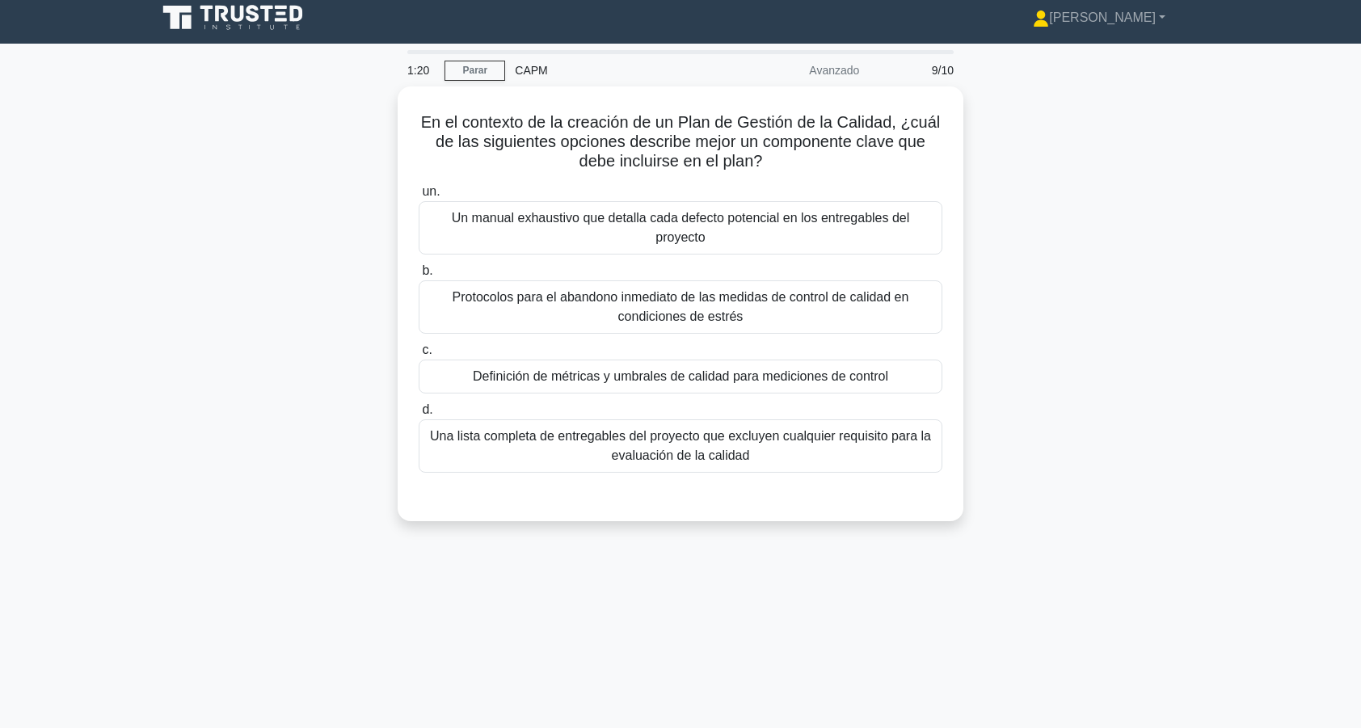
scroll to position [0, 0]
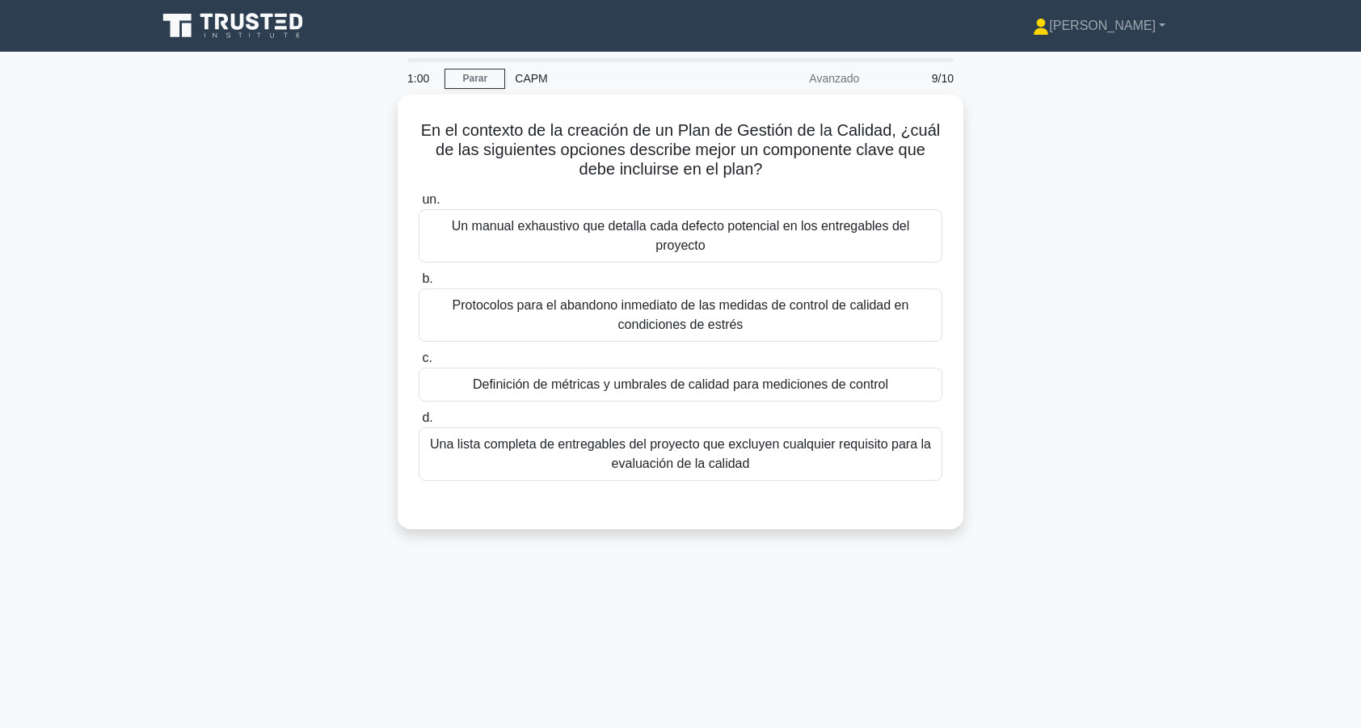
click at [339, 306] on div "En el contexto de la creación de un Plan de Gestión de la Calidad, ¿cuál de las…" at bounding box center [680, 322] width 1067 height 454
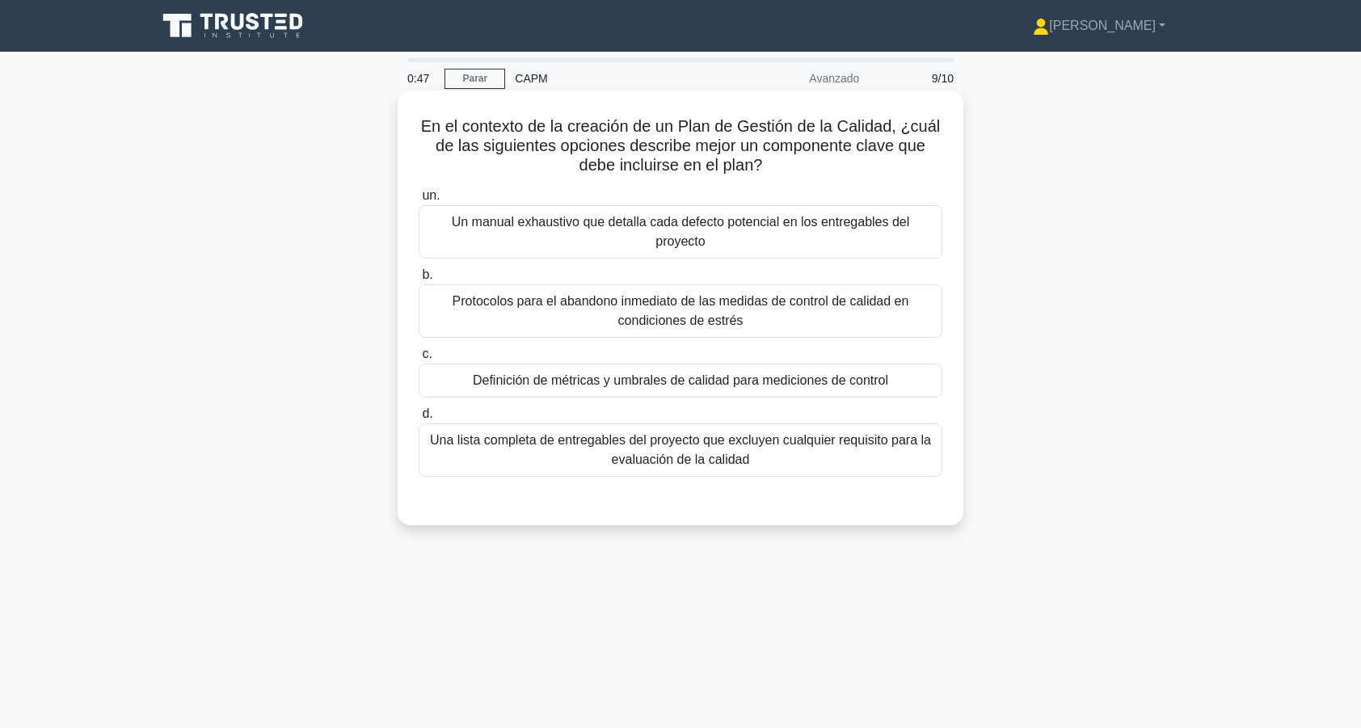
click at [709, 228] on div "Un manual exhaustivo que detalla cada defecto potencial en los entregables del …" at bounding box center [681, 231] width 524 height 53
click at [419, 201] on input "un. Un manual exhaustivo que detalla cada defecto potencial en los entregables …" at bounding box center [419, 196] width 0 height 11
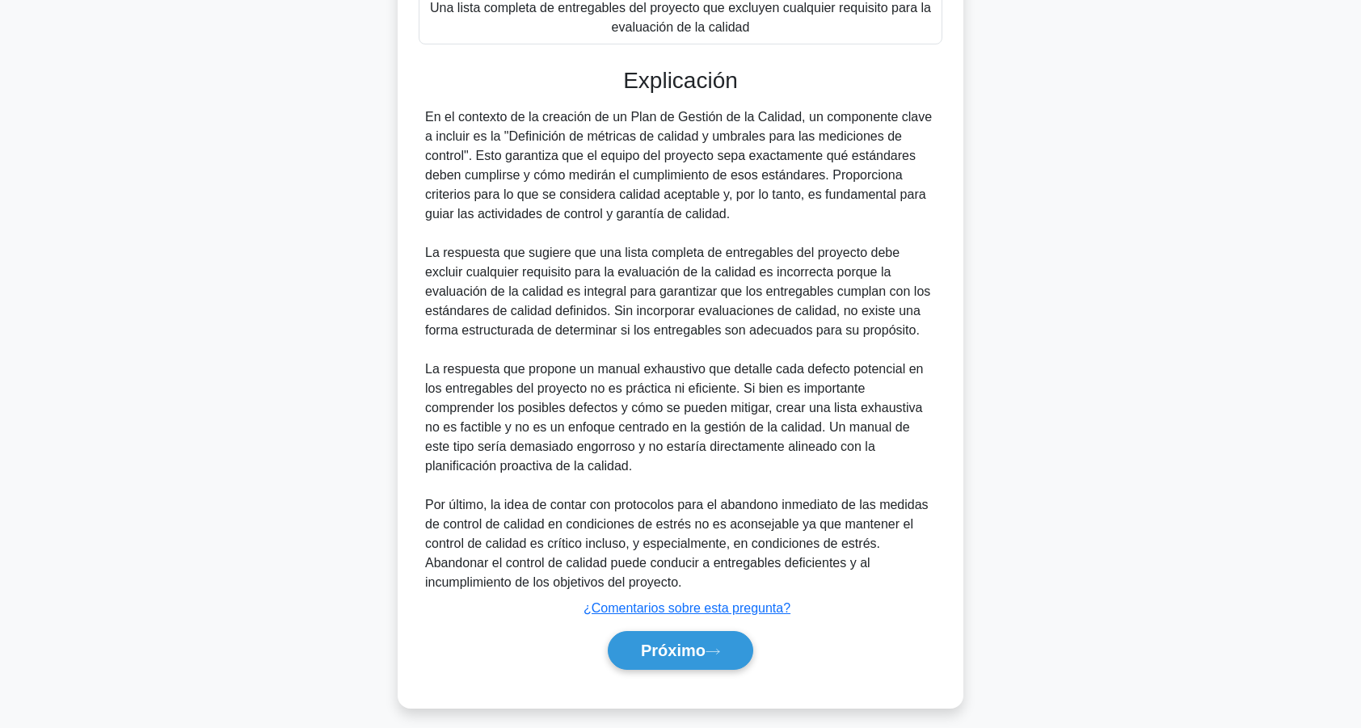
scroll to position [443, 0]
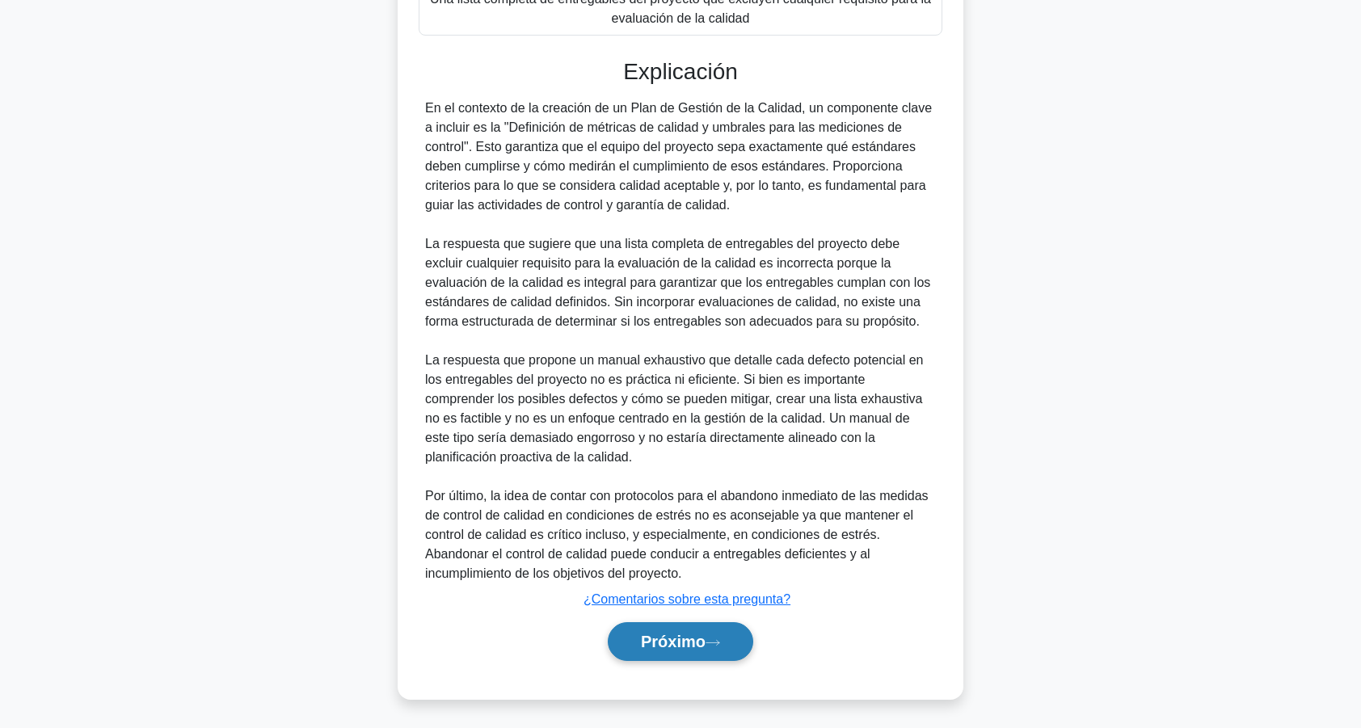
click at [662, 635] on font "Próximo" at bounding box center [673, 642] width 65 height 18
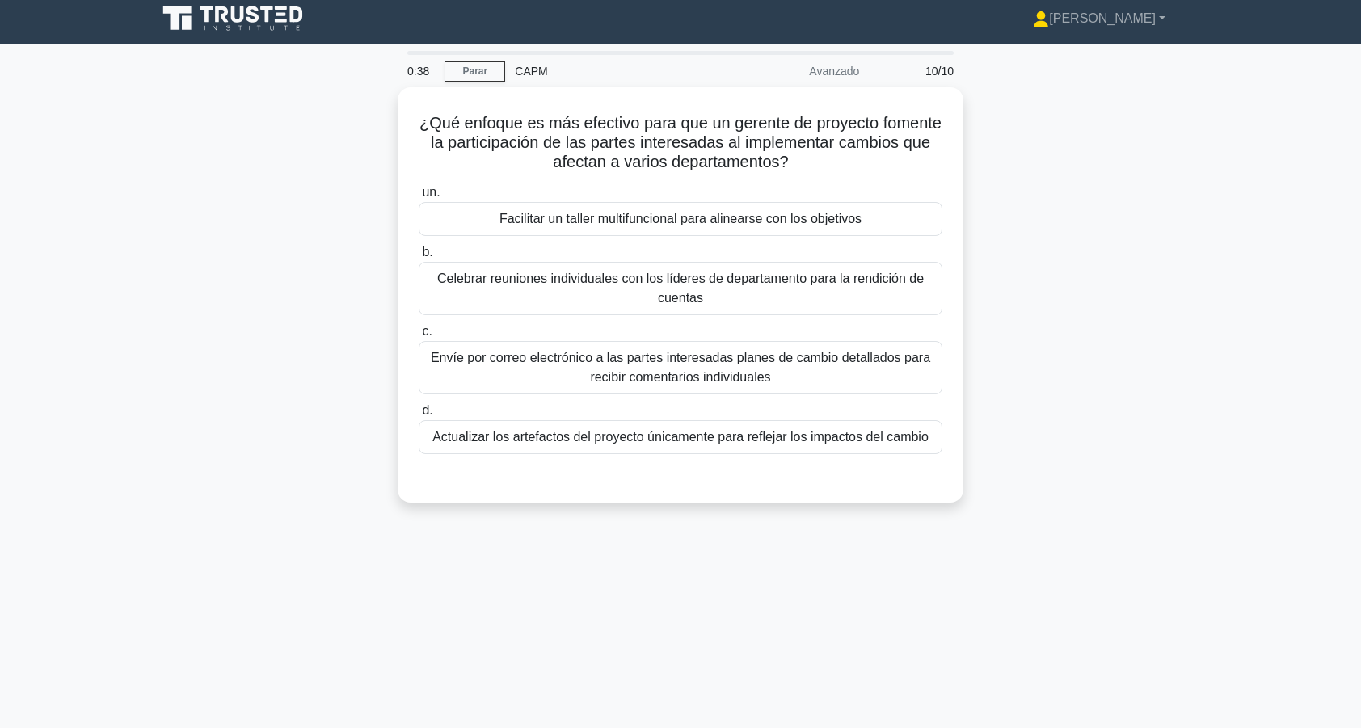
scroll to position [2, 0]
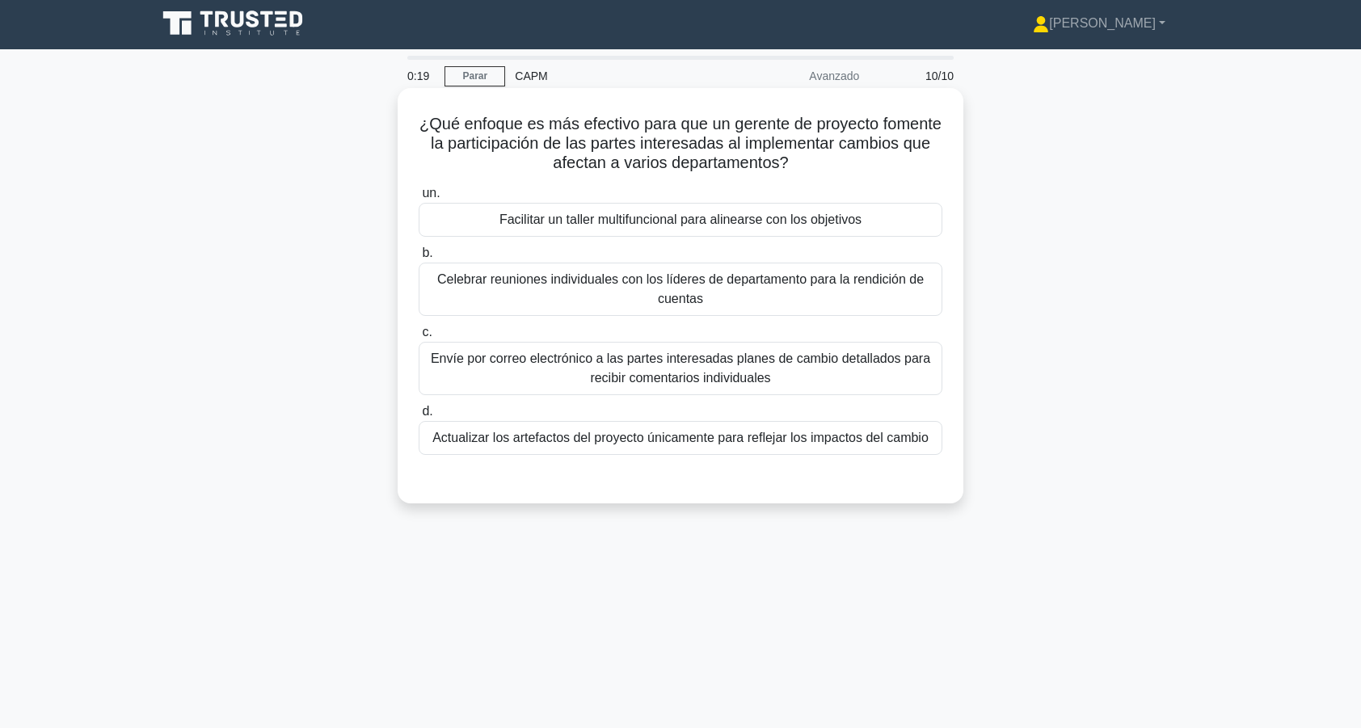
click at [573, 231] on div "Facilitar un taller multifuncional para alinearse con los objetivos" at bounding box center [681, 220] width 524 height 34
click at [419, 199] on input "un. Facilitar un taller multifuncional para alinearse con los objetivos" at bounding box center [419, 193] width 0 height 11
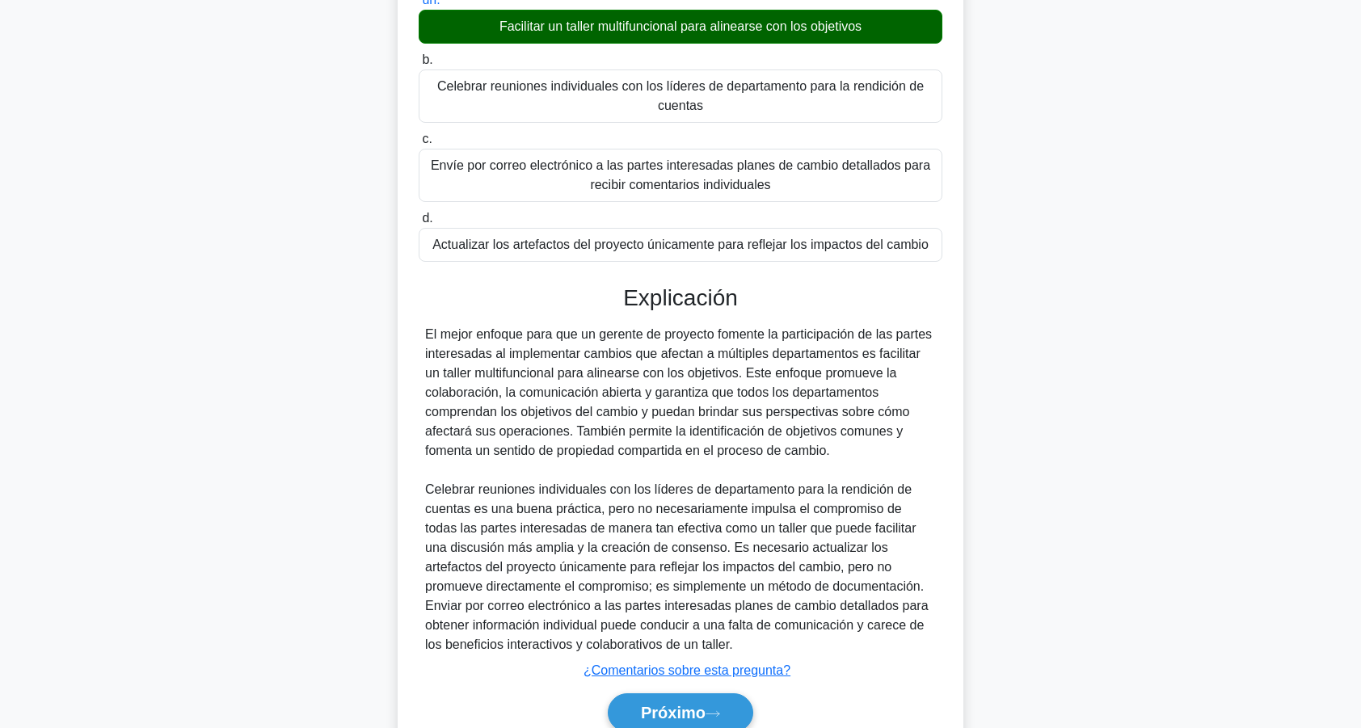
scroll to position [196, 0]
click at [656, 707] on font "Próximo" at bounding box center [673, 712] width 65 height 18
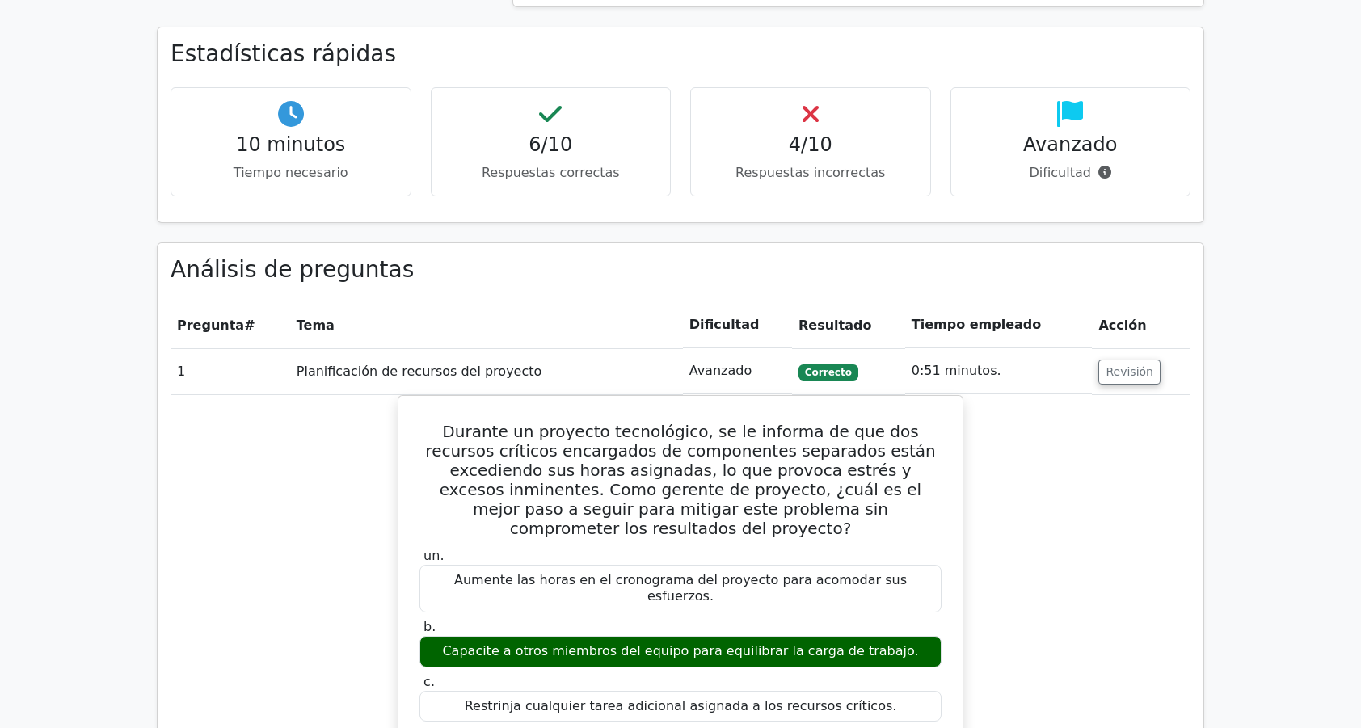
scroll to position [710, 0]
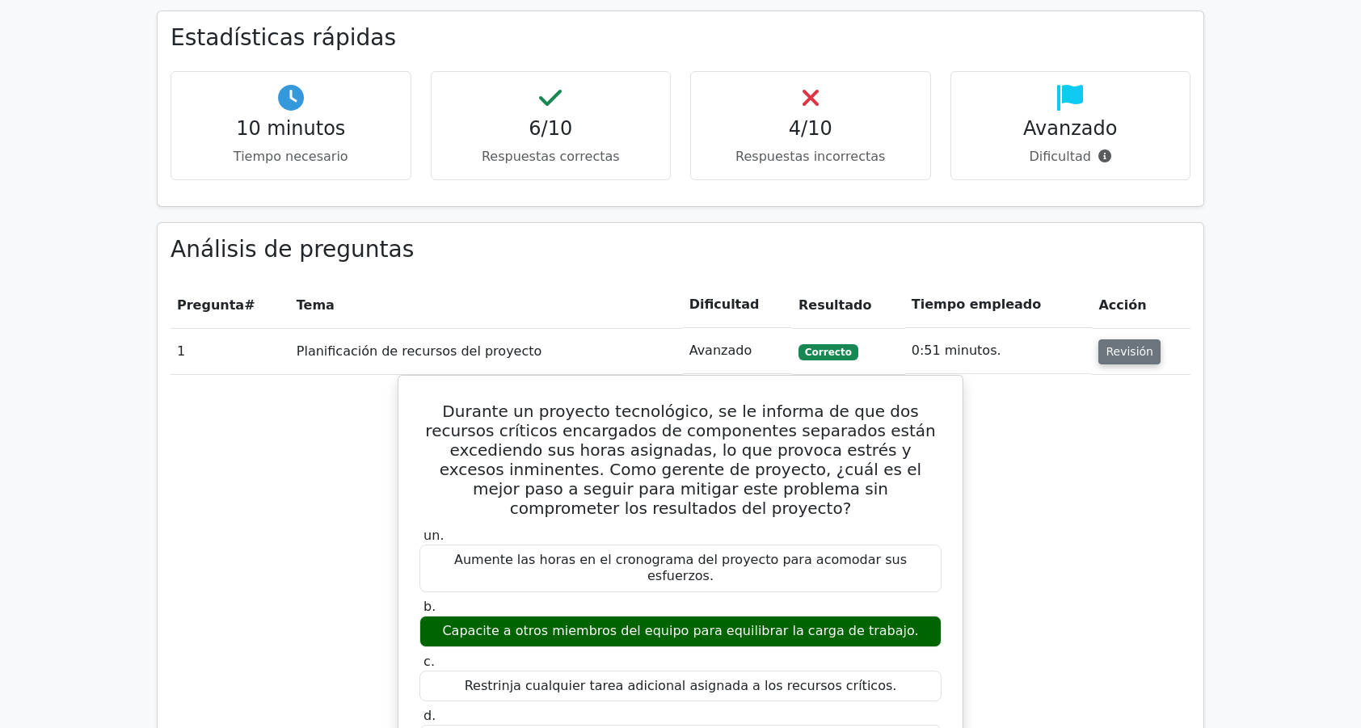
click at [1120, 352] on button "Revisión" at bounding box center [1130, 351] width 62 height 25
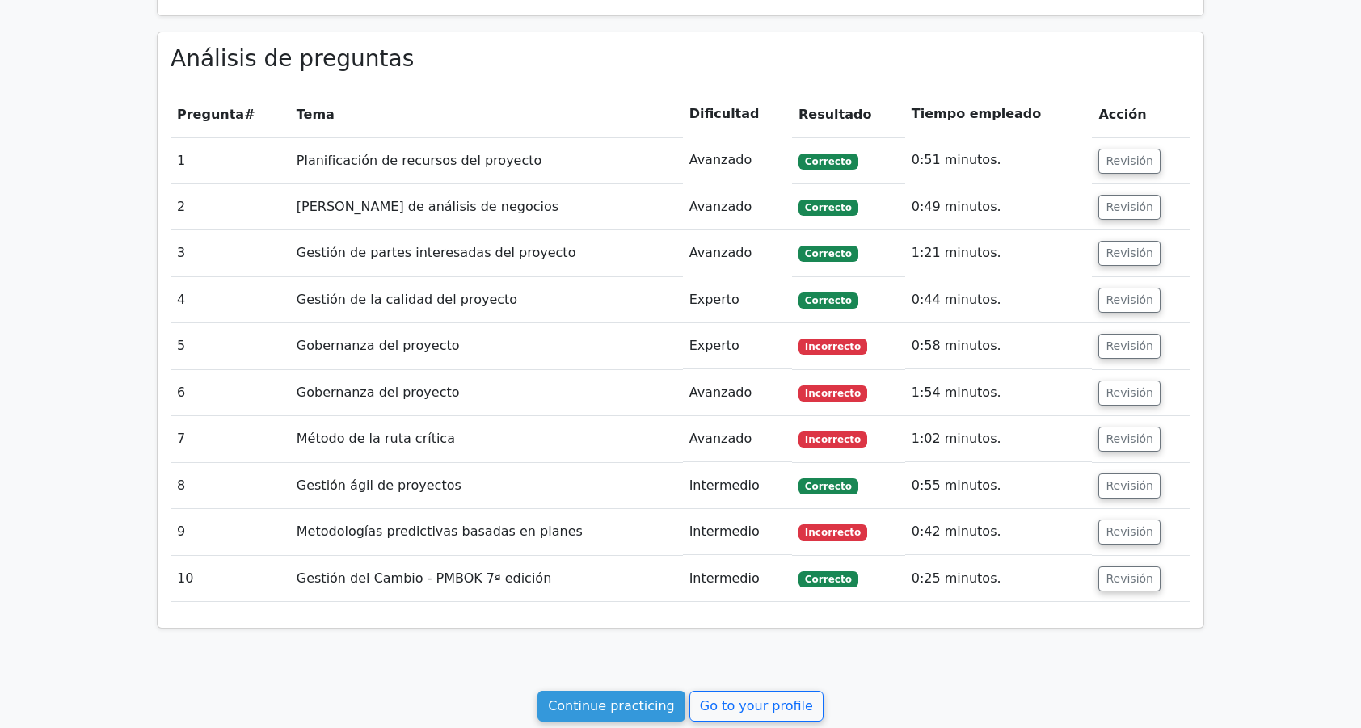
scroll to position [896, 0]
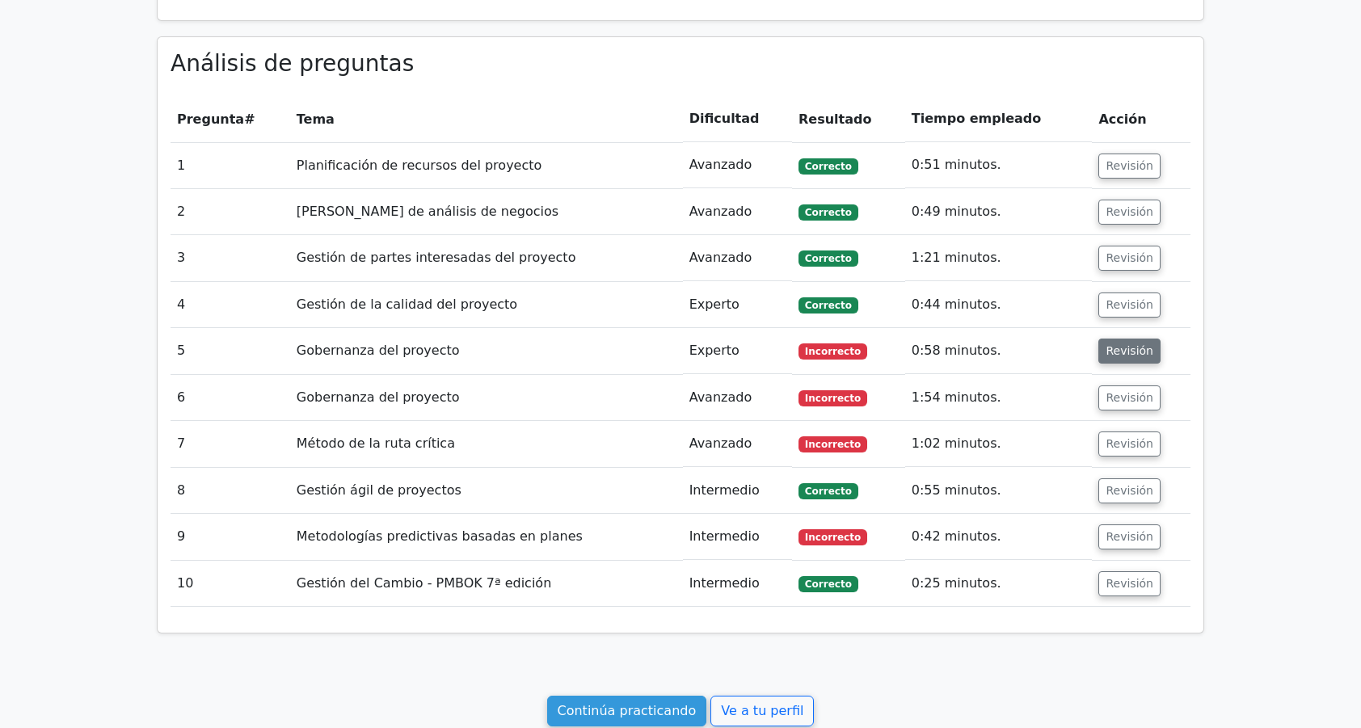
click at [1120, 352] on button "Revisión" at bounding box center [1130, 351] width 62 height 25
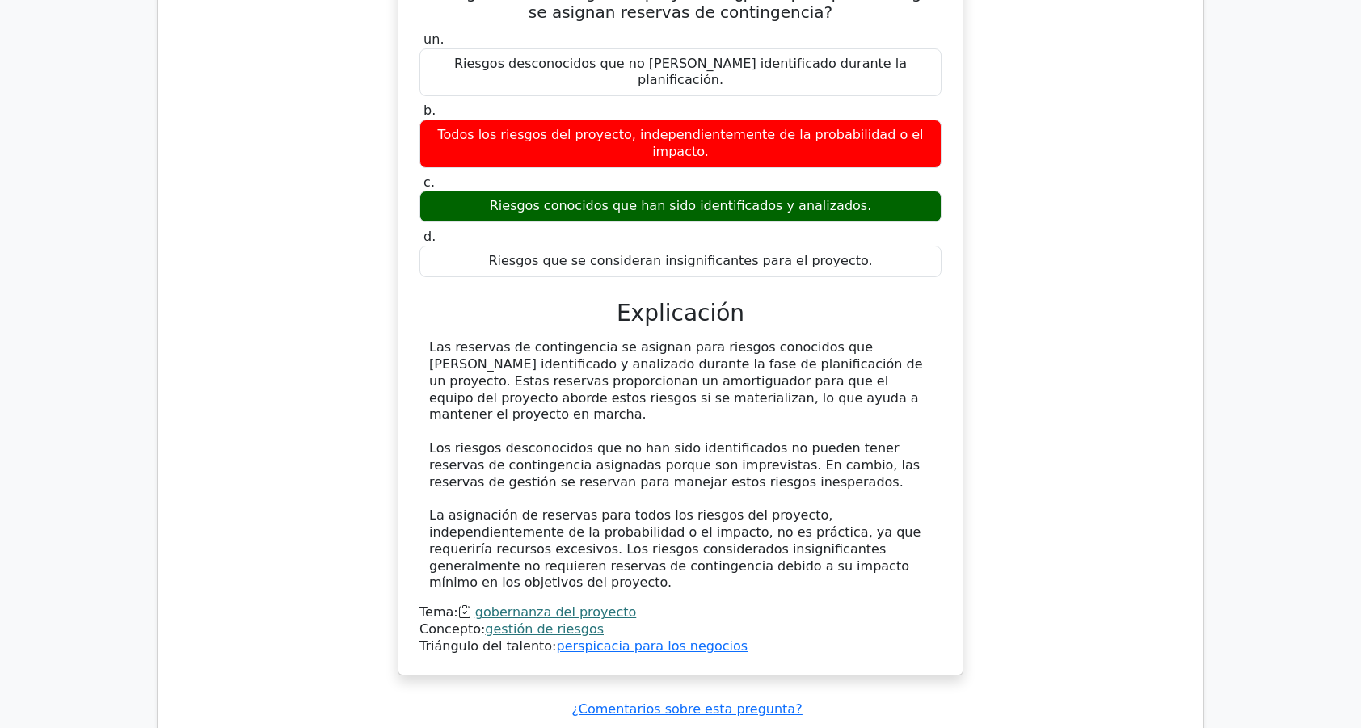
scroll to position [1317, 0]
